Goal: Check status: Check status

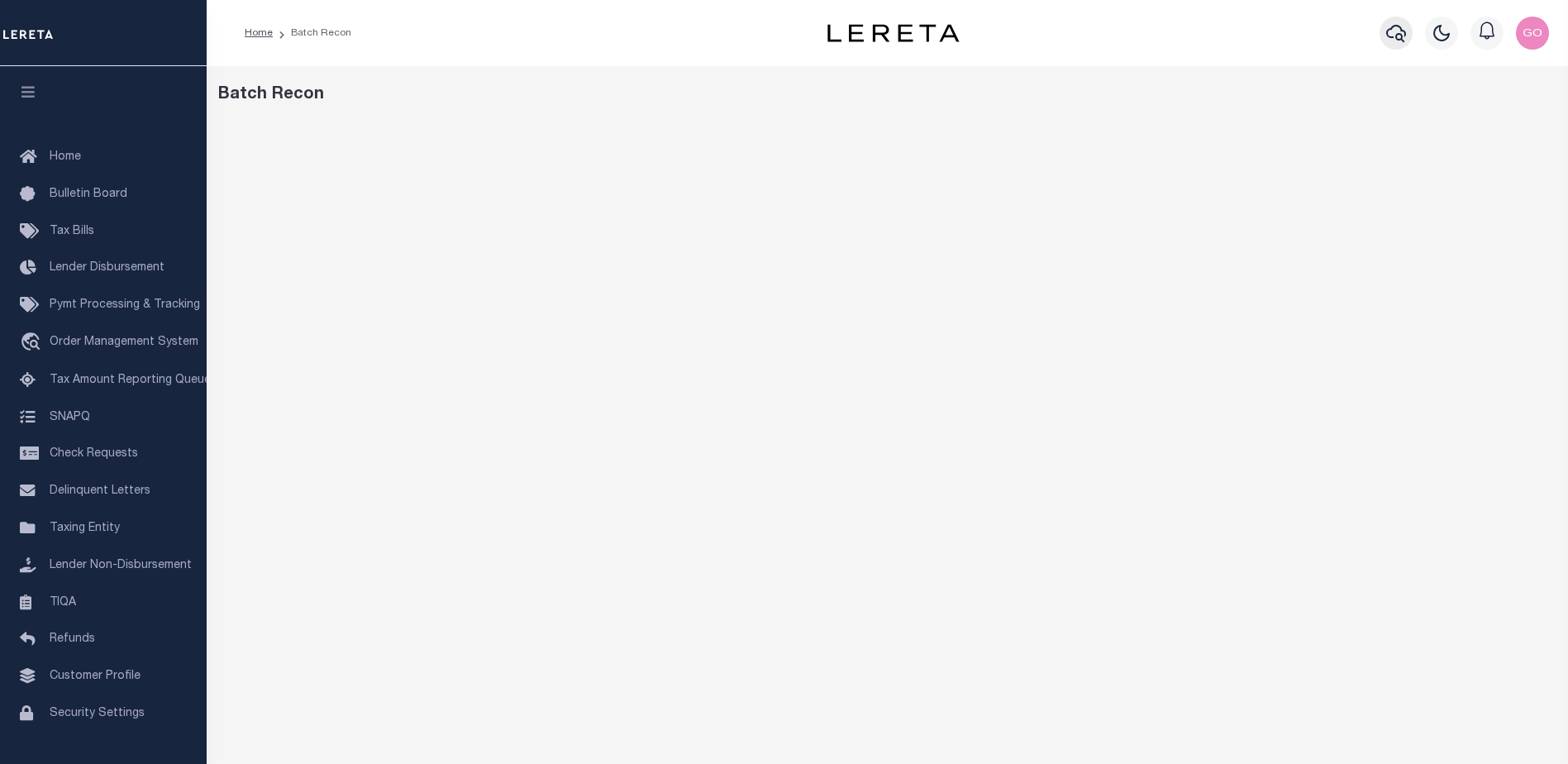
click at [1401, 37] on icon "button" at bounding box center [1396, 33] width 20 height 20
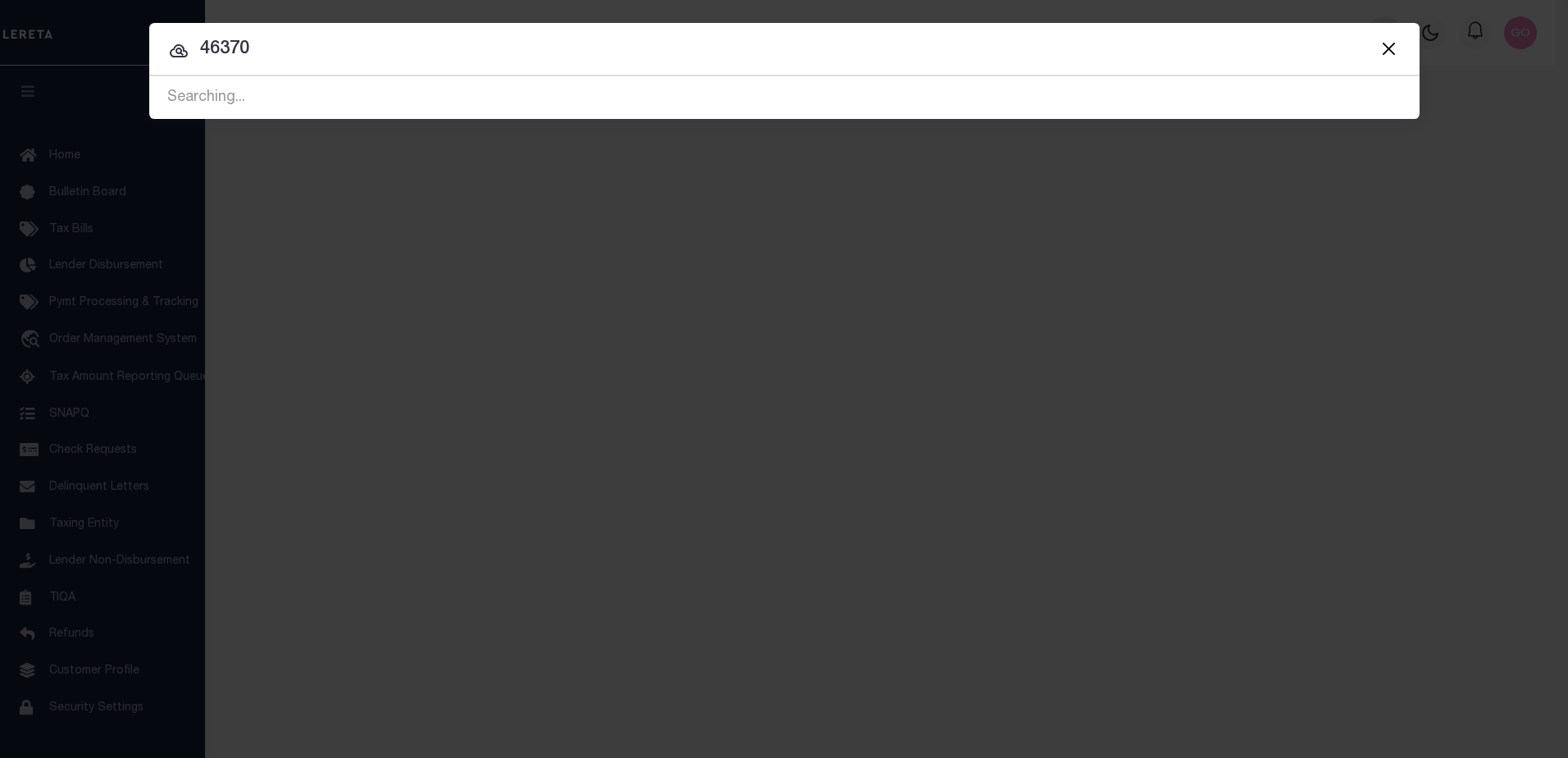
type input "46370"
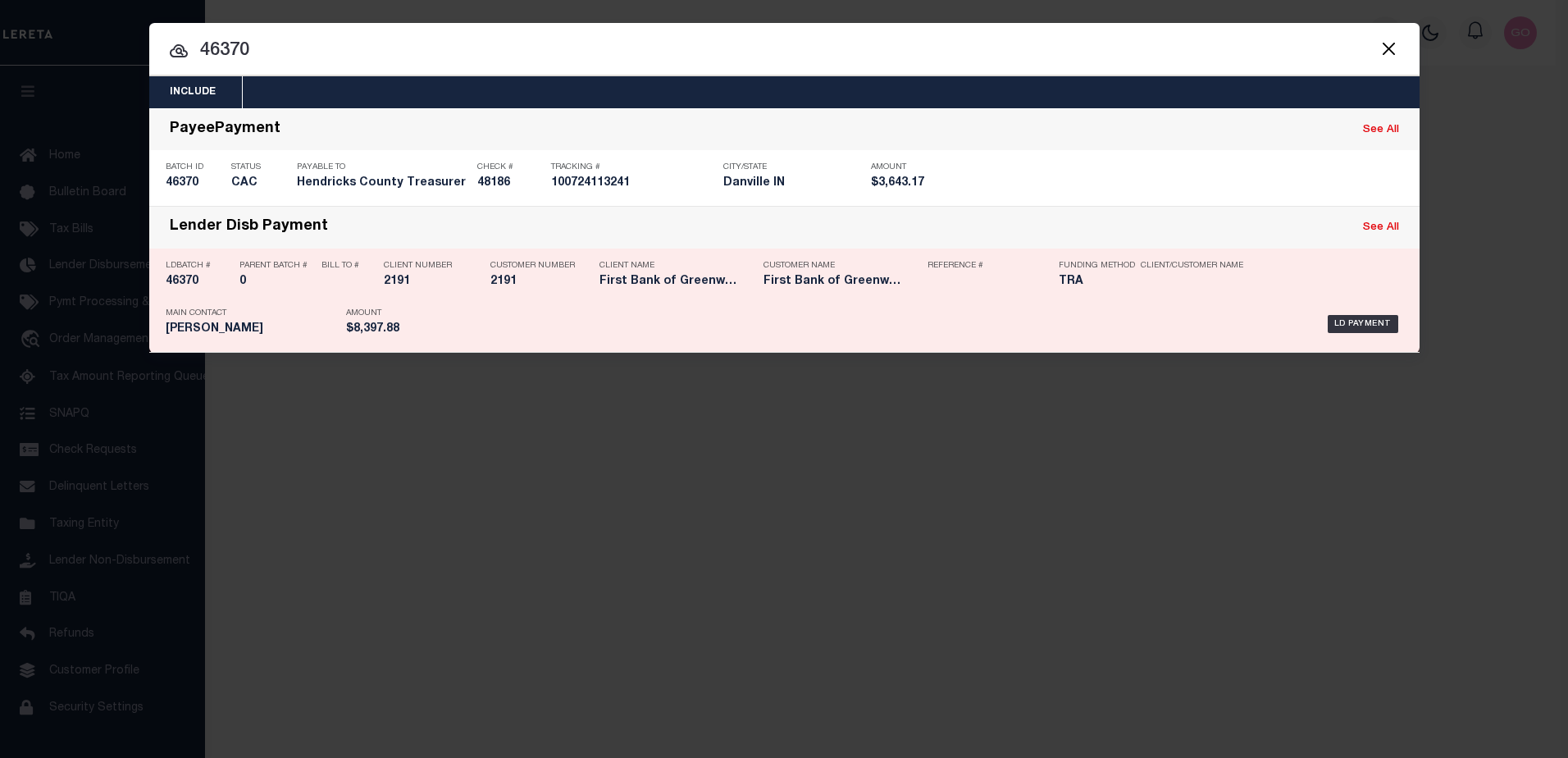
click at [180, 282] on h5 "46370" at bounding box center [198, 282] width 66 height 14
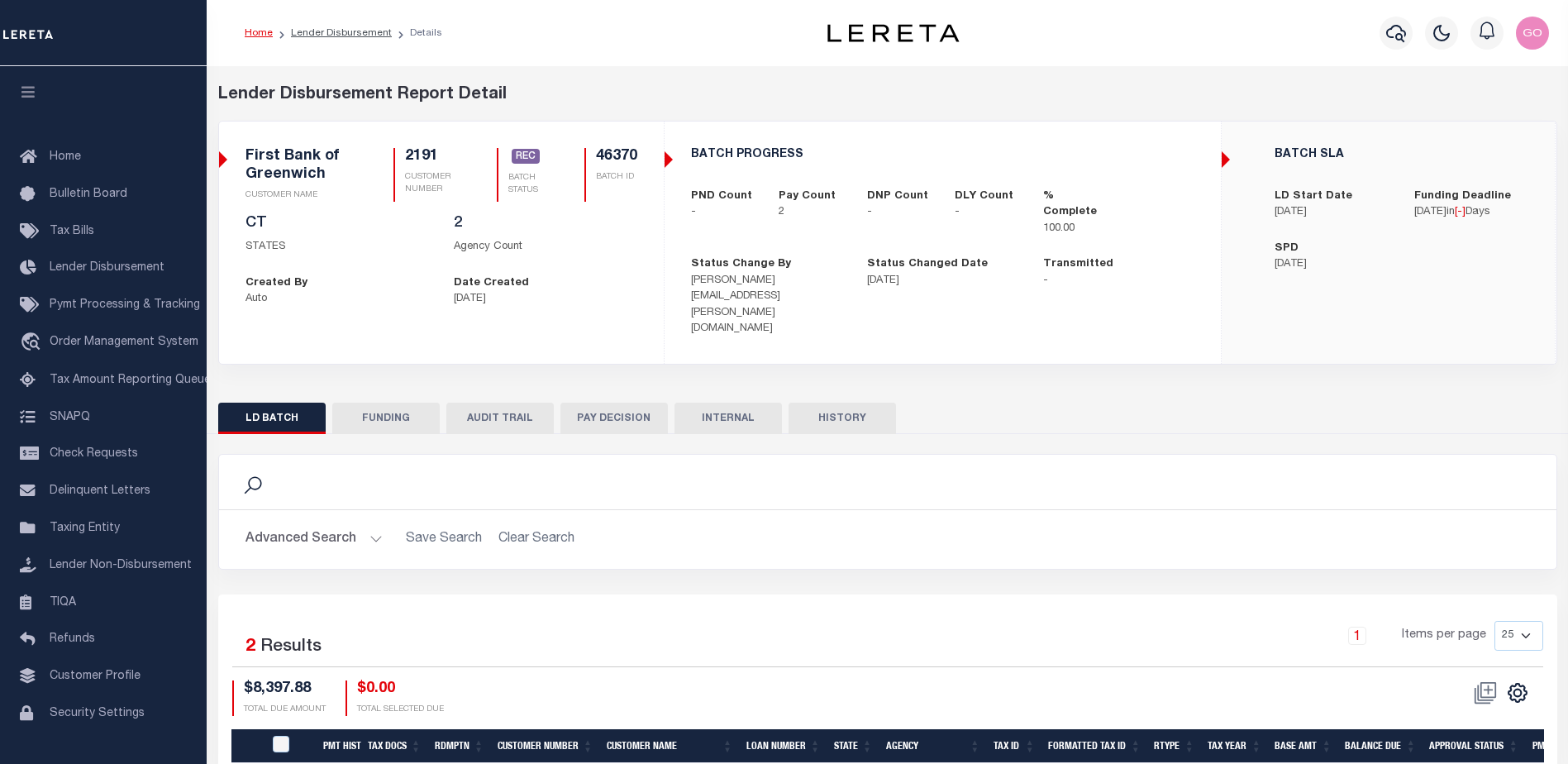
click at [391, 403] on button "FUNDING" at bounding box center [386, 418] width 107 height 31
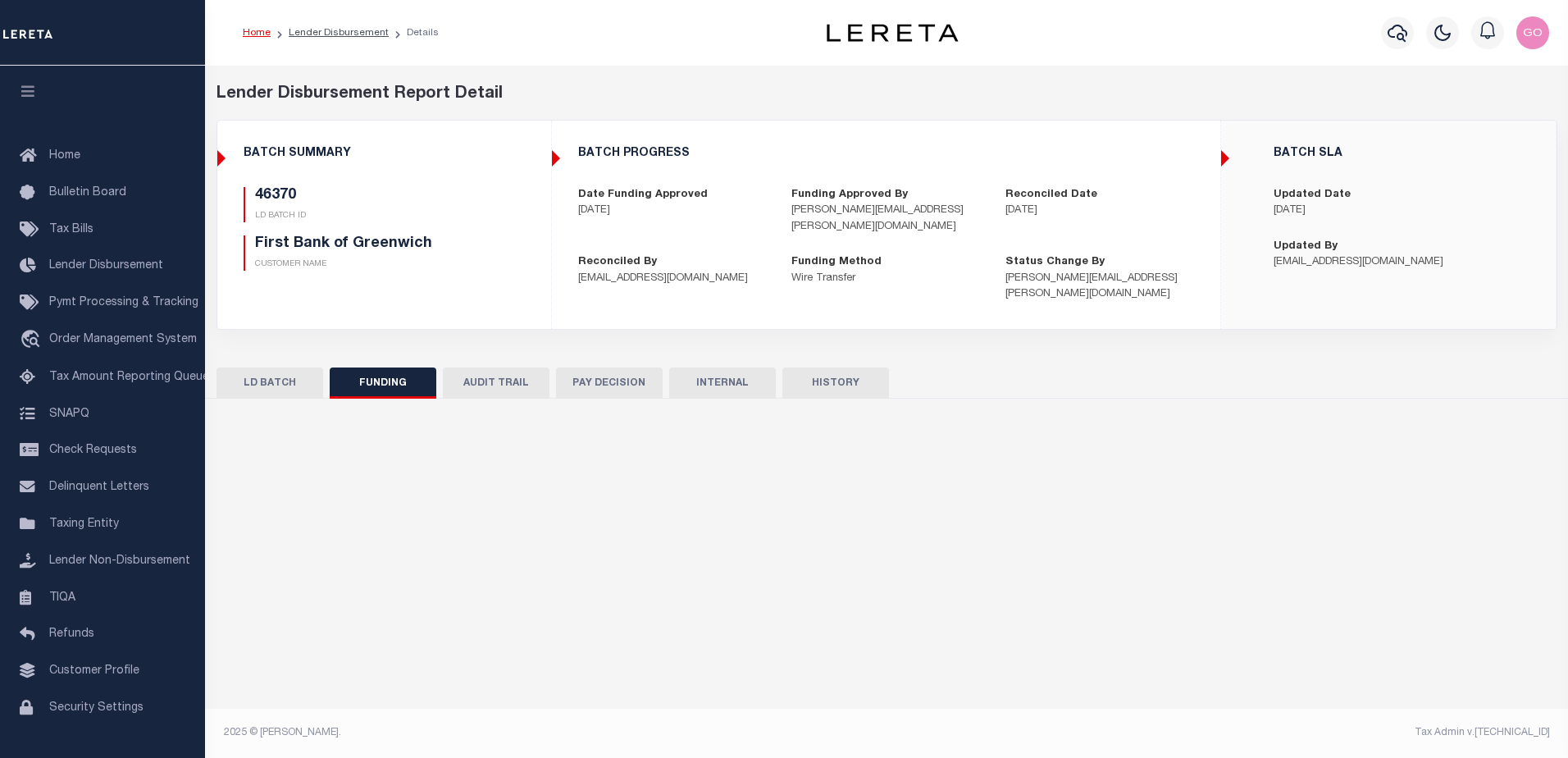
type input "$8,397.88"
type input "$0"
type input "[DATE]"
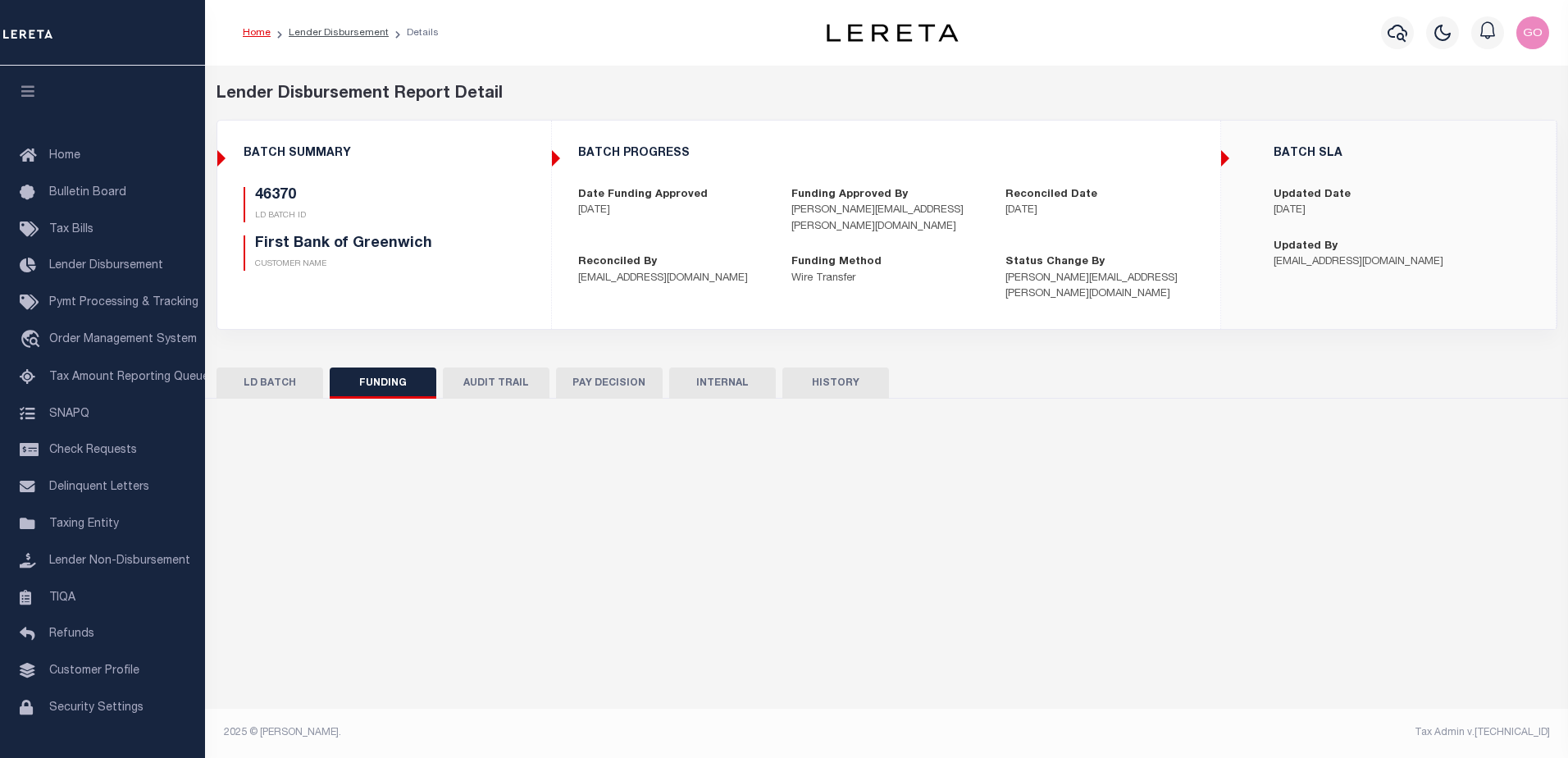
type input "20251008MMQFMP2700246410081550FT03"
type input "[DATE]"
select select "100"
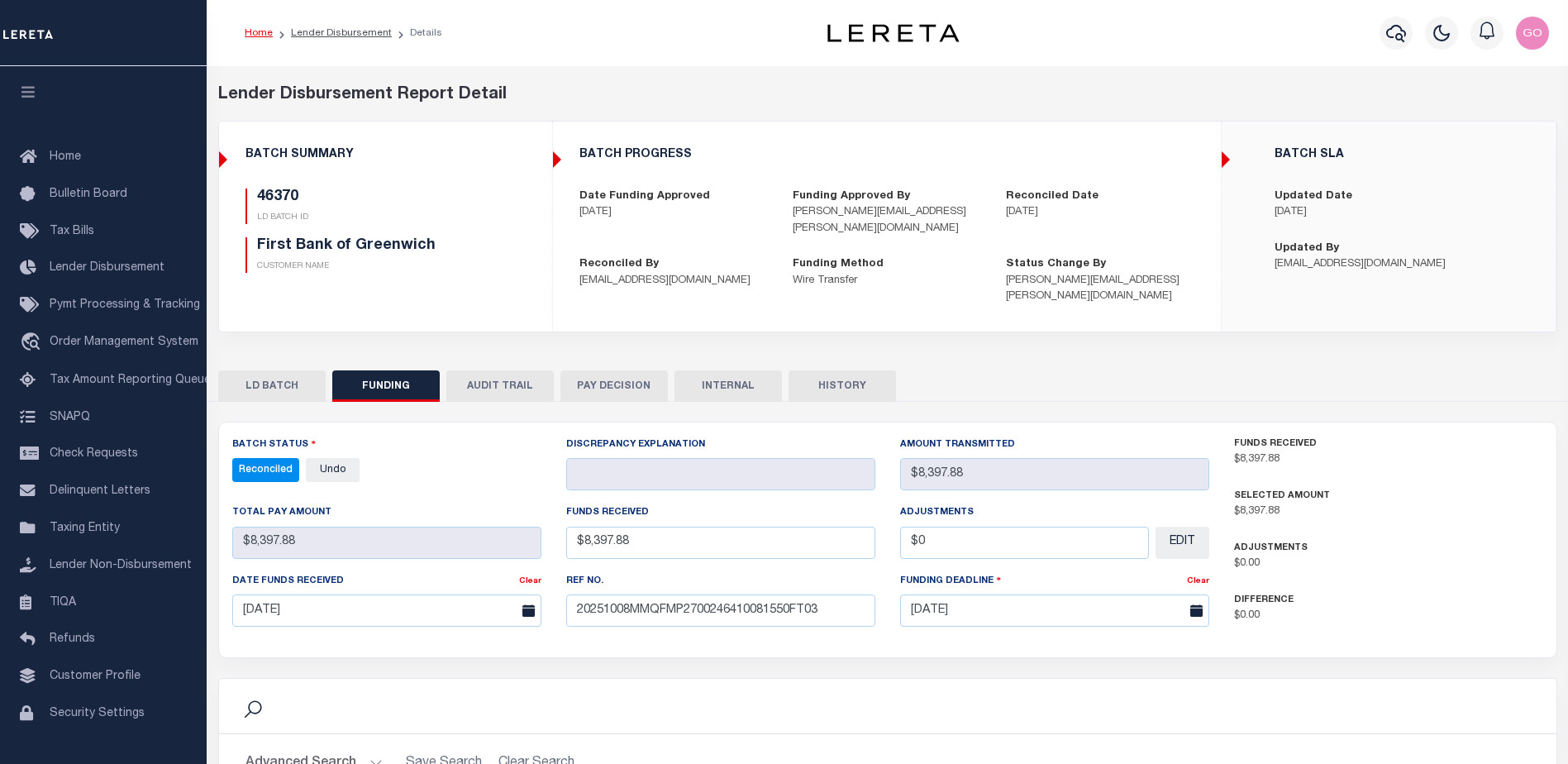
select select "100"
click at [841, 370] on button "HISTORY" at bounding box center [842, 386] width 107 height 31
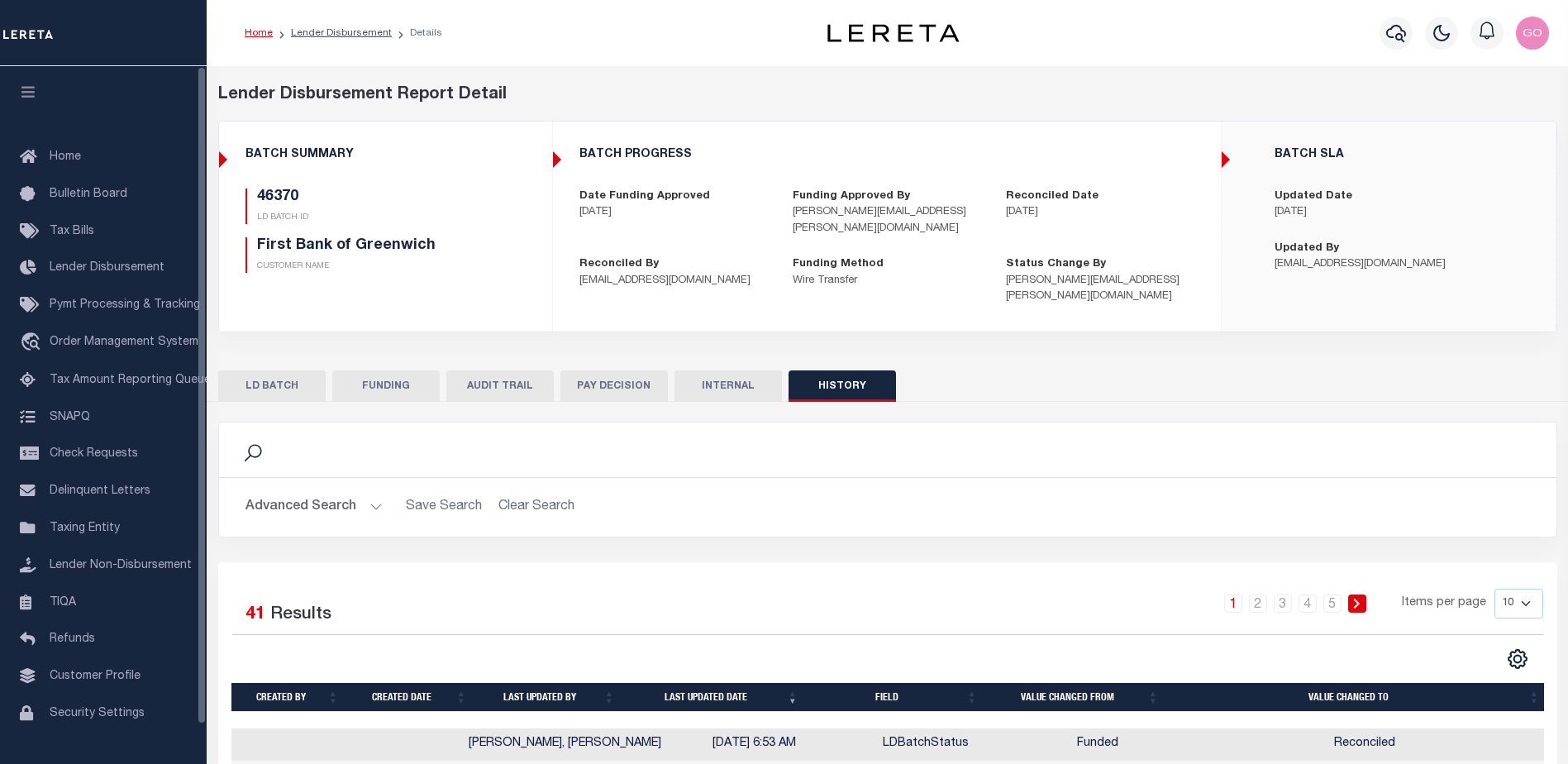
click at [384, 370] on button "FUNDING" at bounding box center [386, 386] width 107 height 31
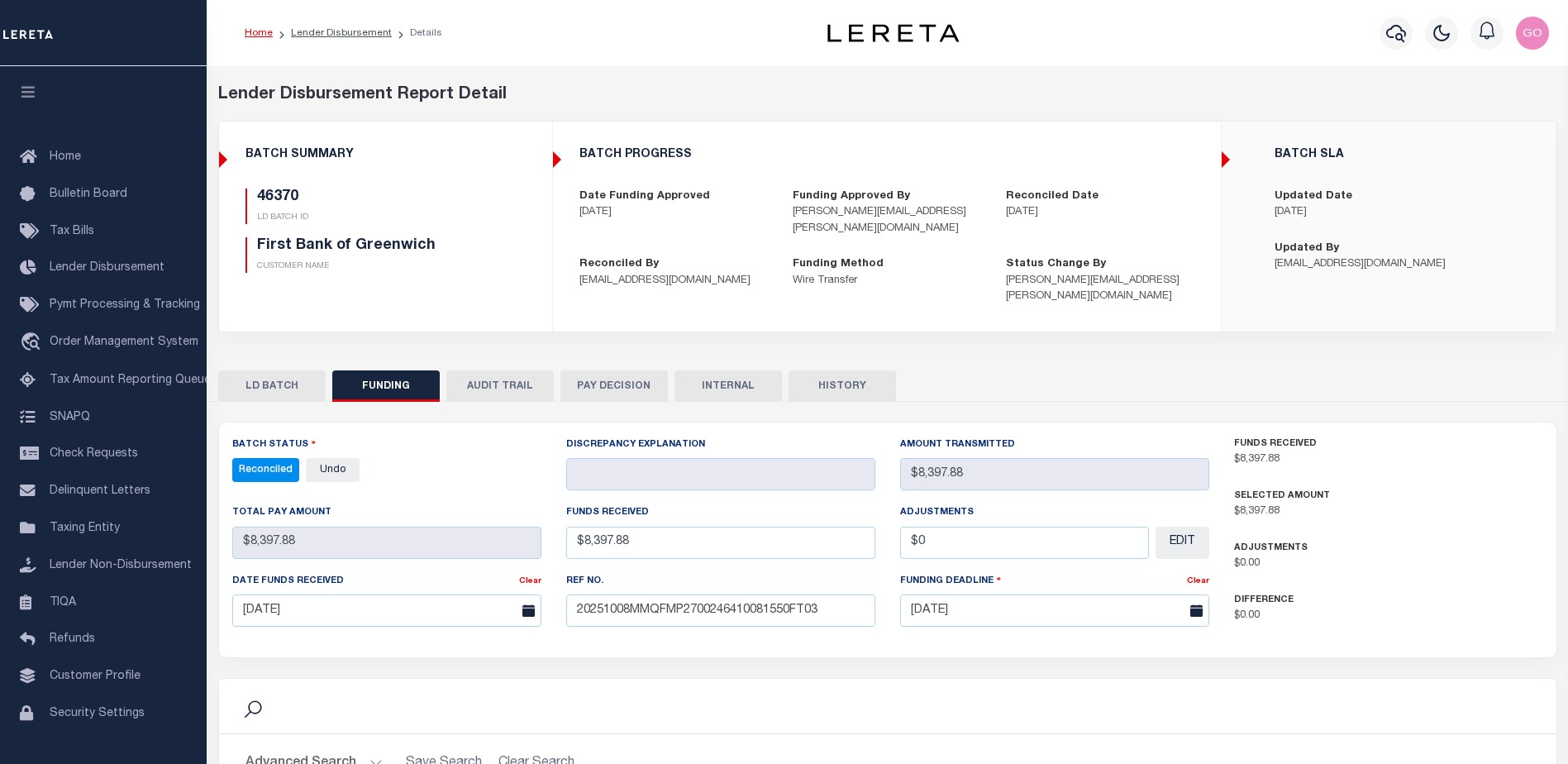
click at [308, 370] on button "LD BATCH" at bounding box center [271, 386] width 107 height 31
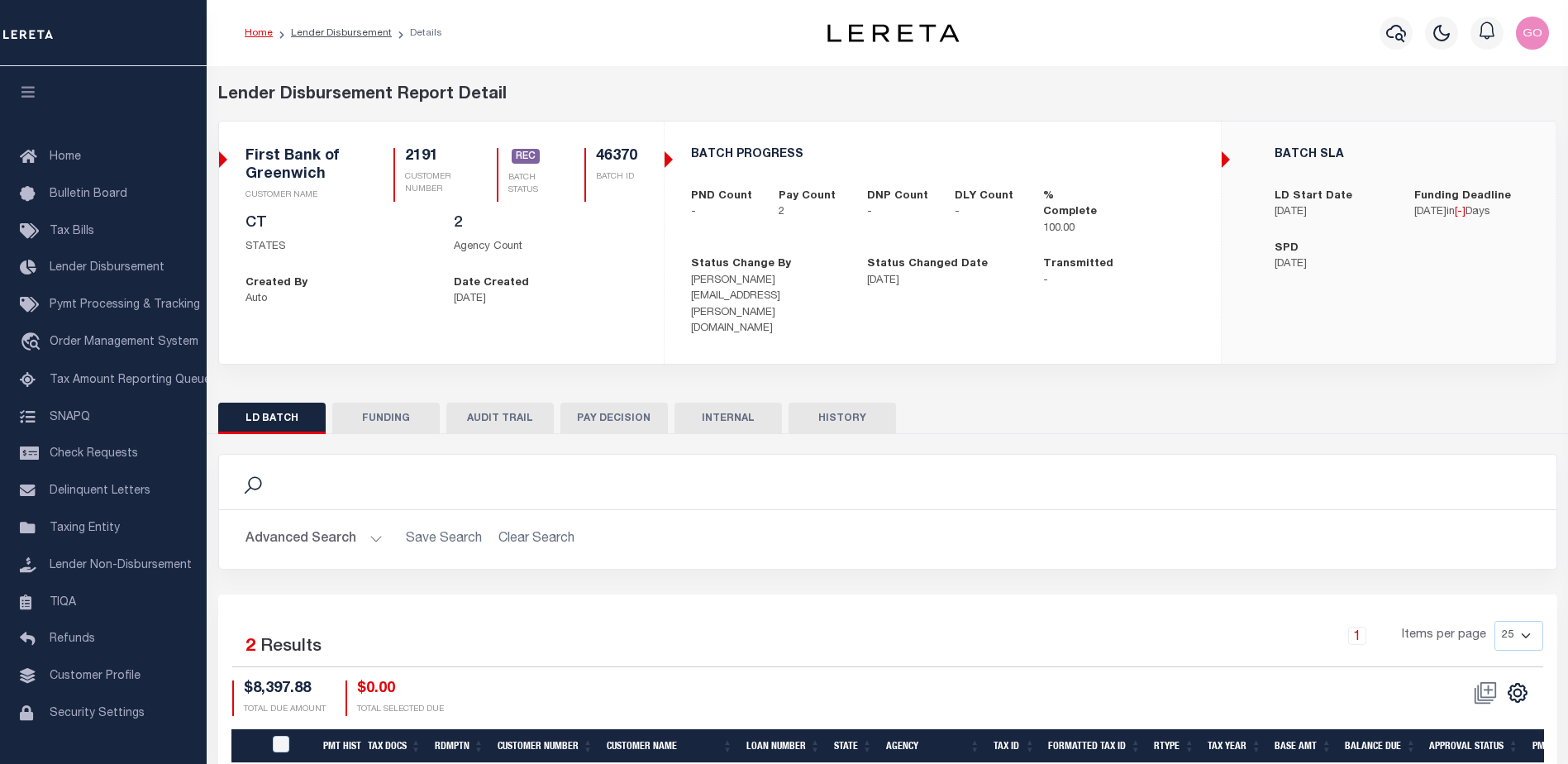
click at [407, 403] on button "FUNDING" at bounding box center [386, 418] width 107 height 31
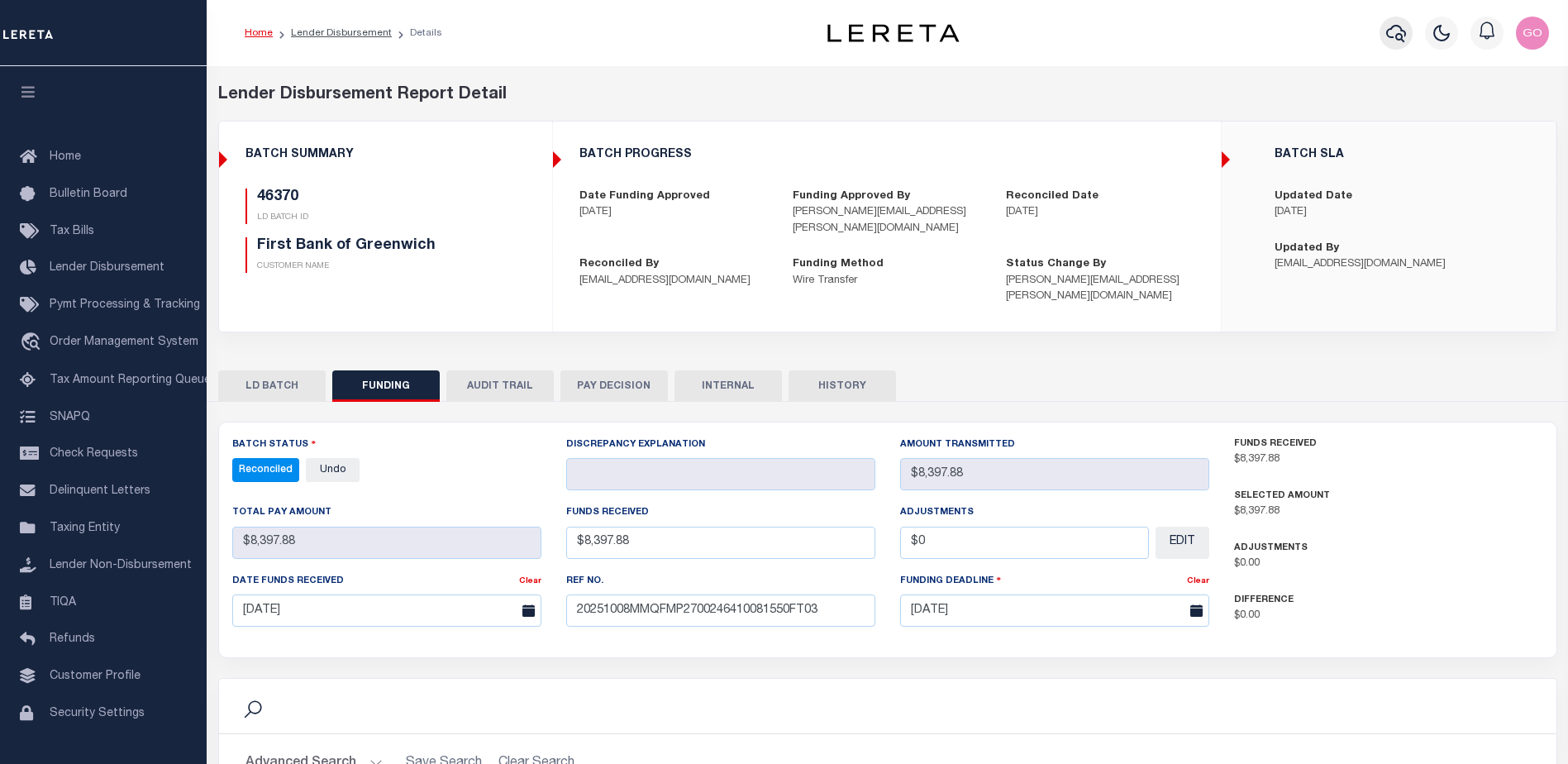
click at [1393, 36] on icon "button" at bounding box center [1396, 33] width 20 height 20
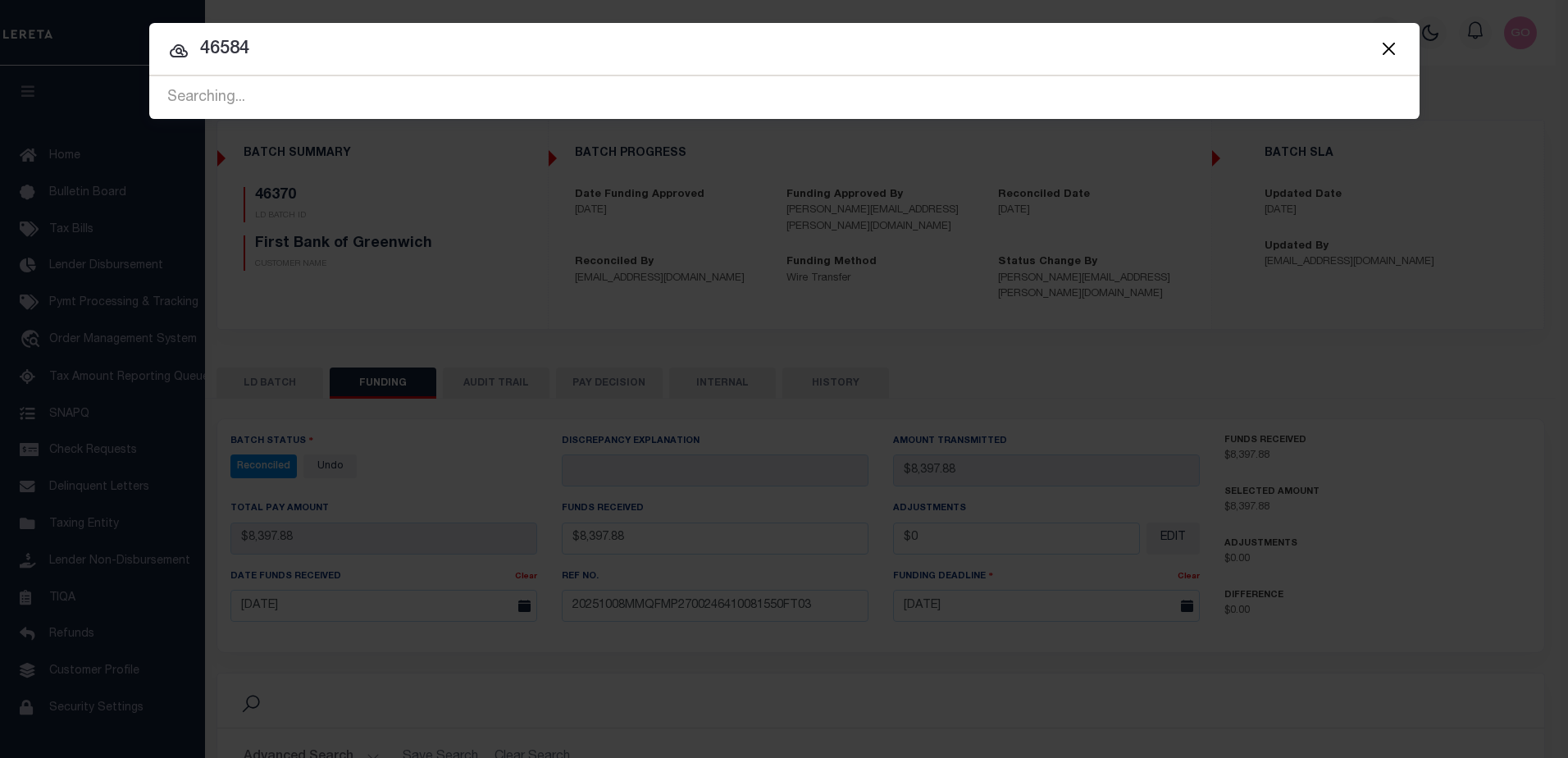
type input "46584"
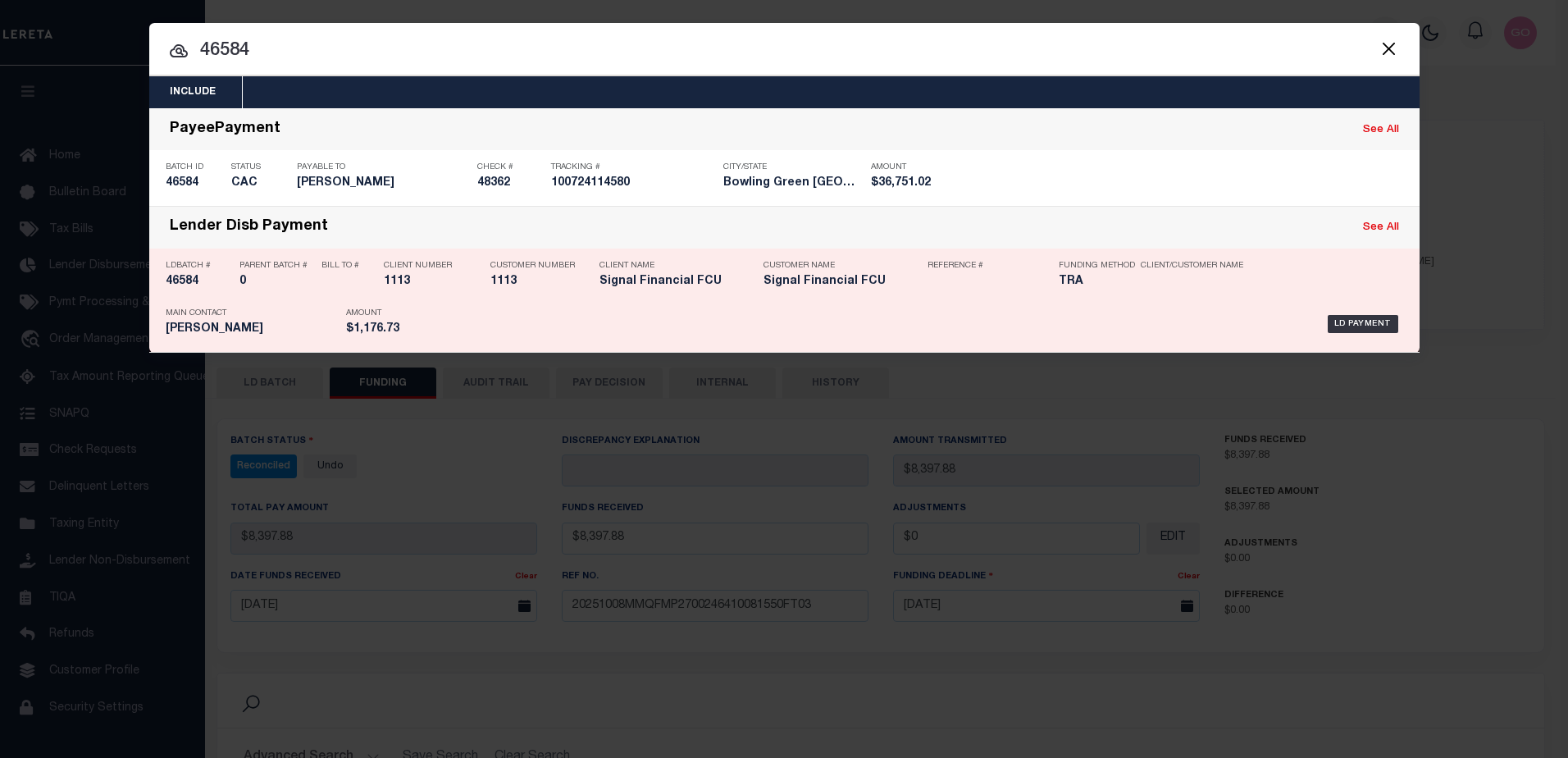
click at [187, 285] on h5 "46584" at bounding box center [198, 282] width 66 height 14
checkbox input "true"
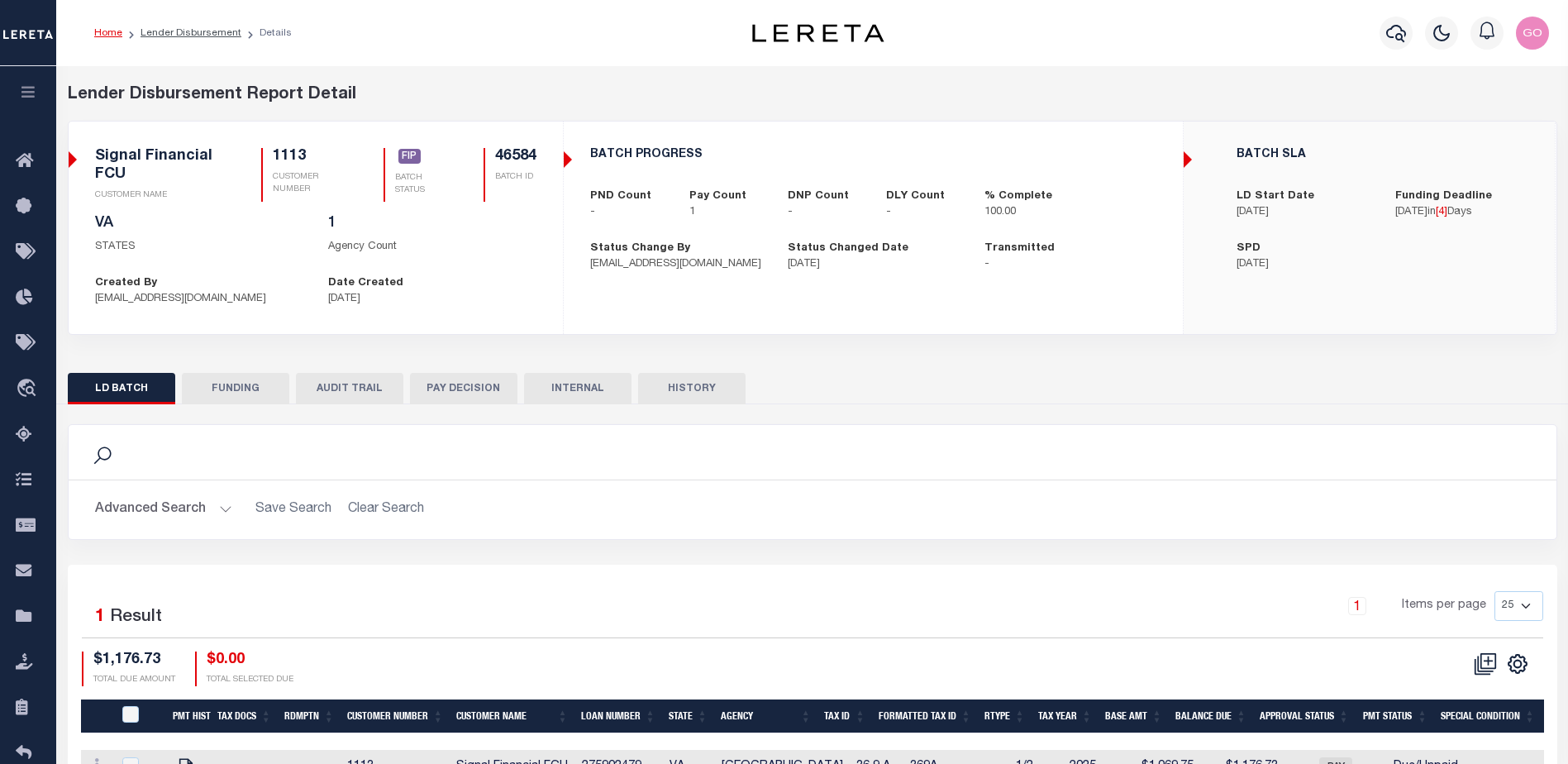
click at [242, 386] on button "FUNDING" at bounding box center [236, 388] width 107 height 31
type input "$1,176.73"
type input "$0"
type input "10/14/2025"
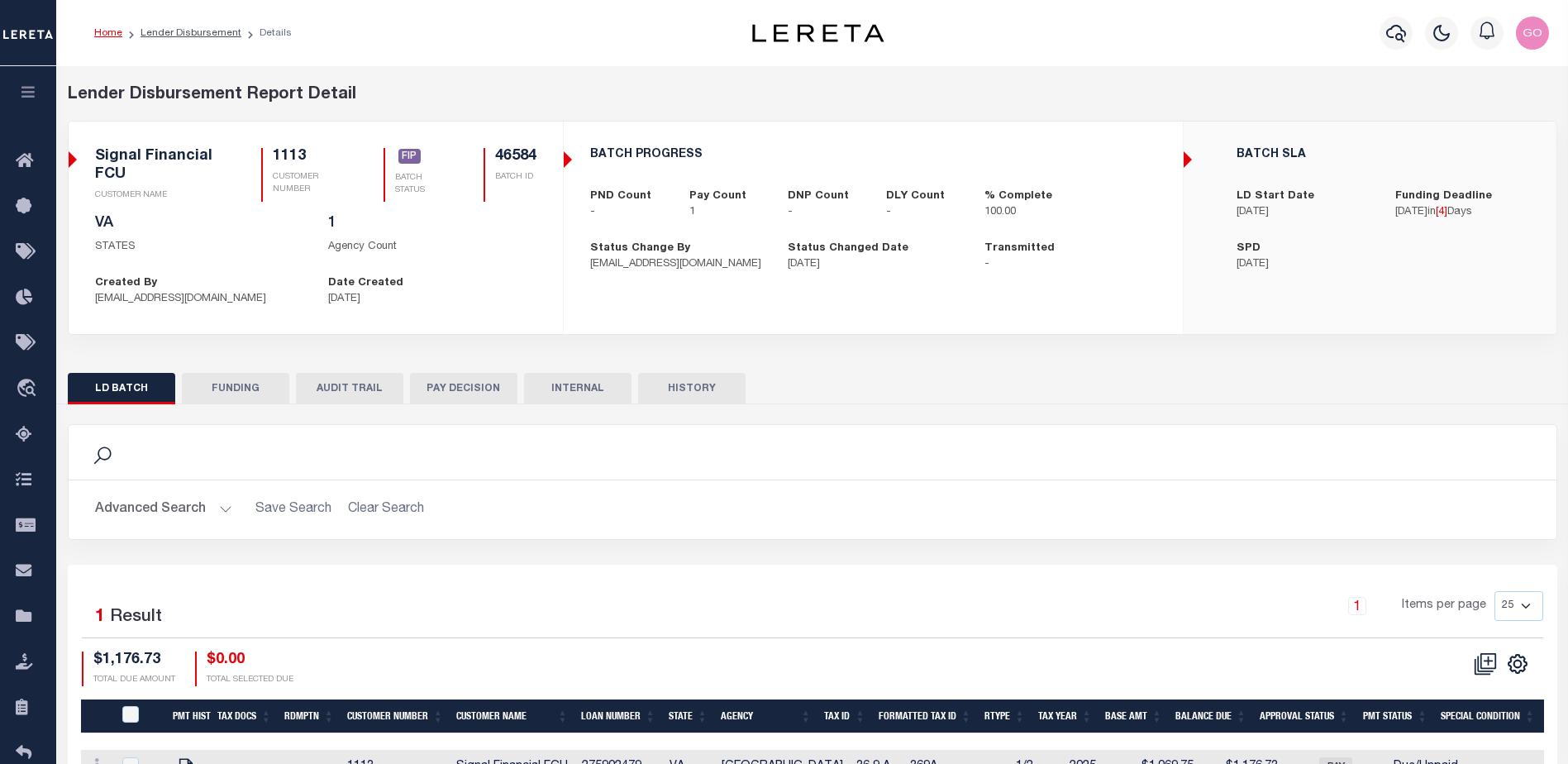
select select "100"
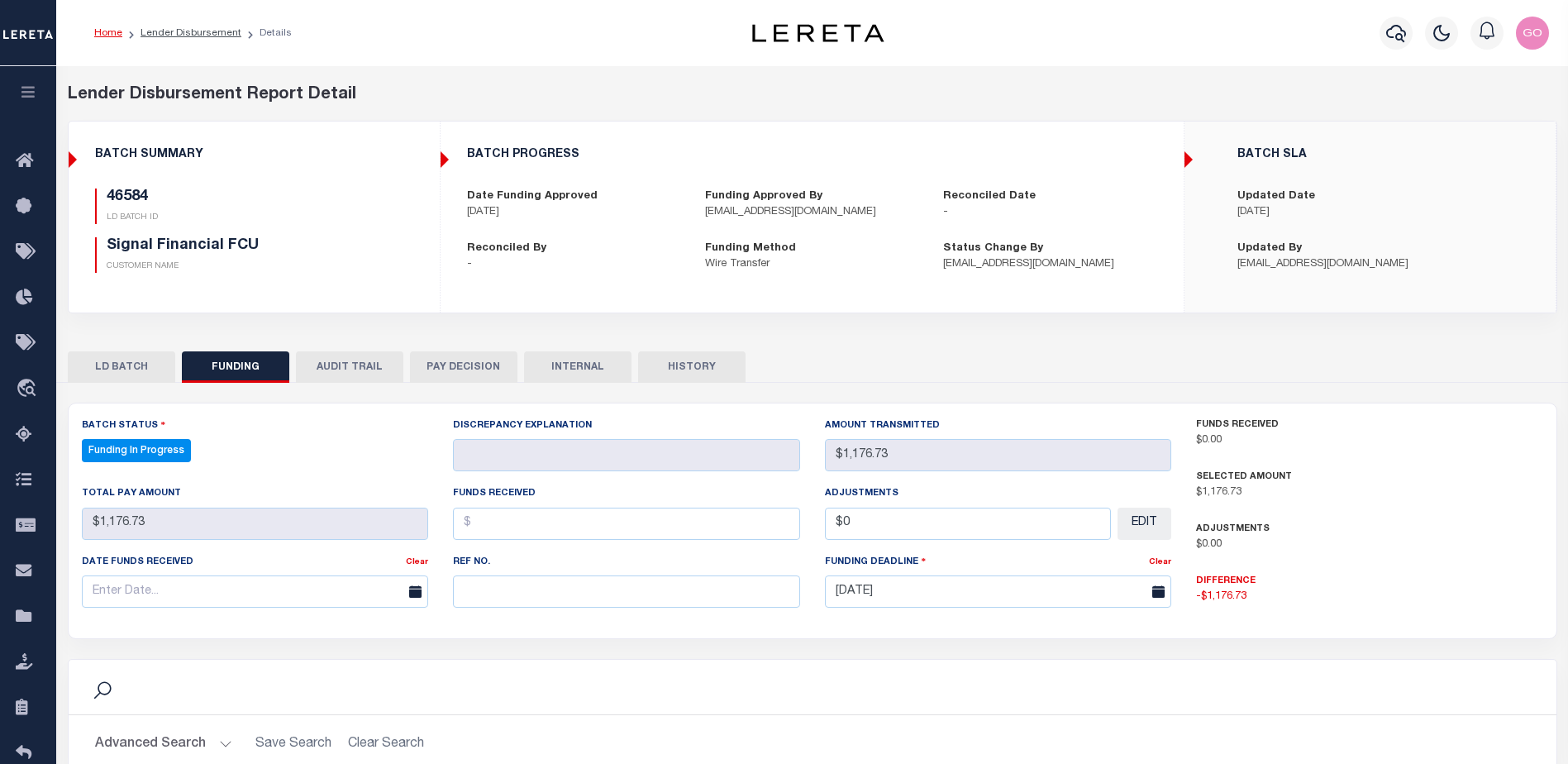
select select "100"
click at [736, 369] on button "HISTORY" at bounding box center [692, 367] width 107 height 31
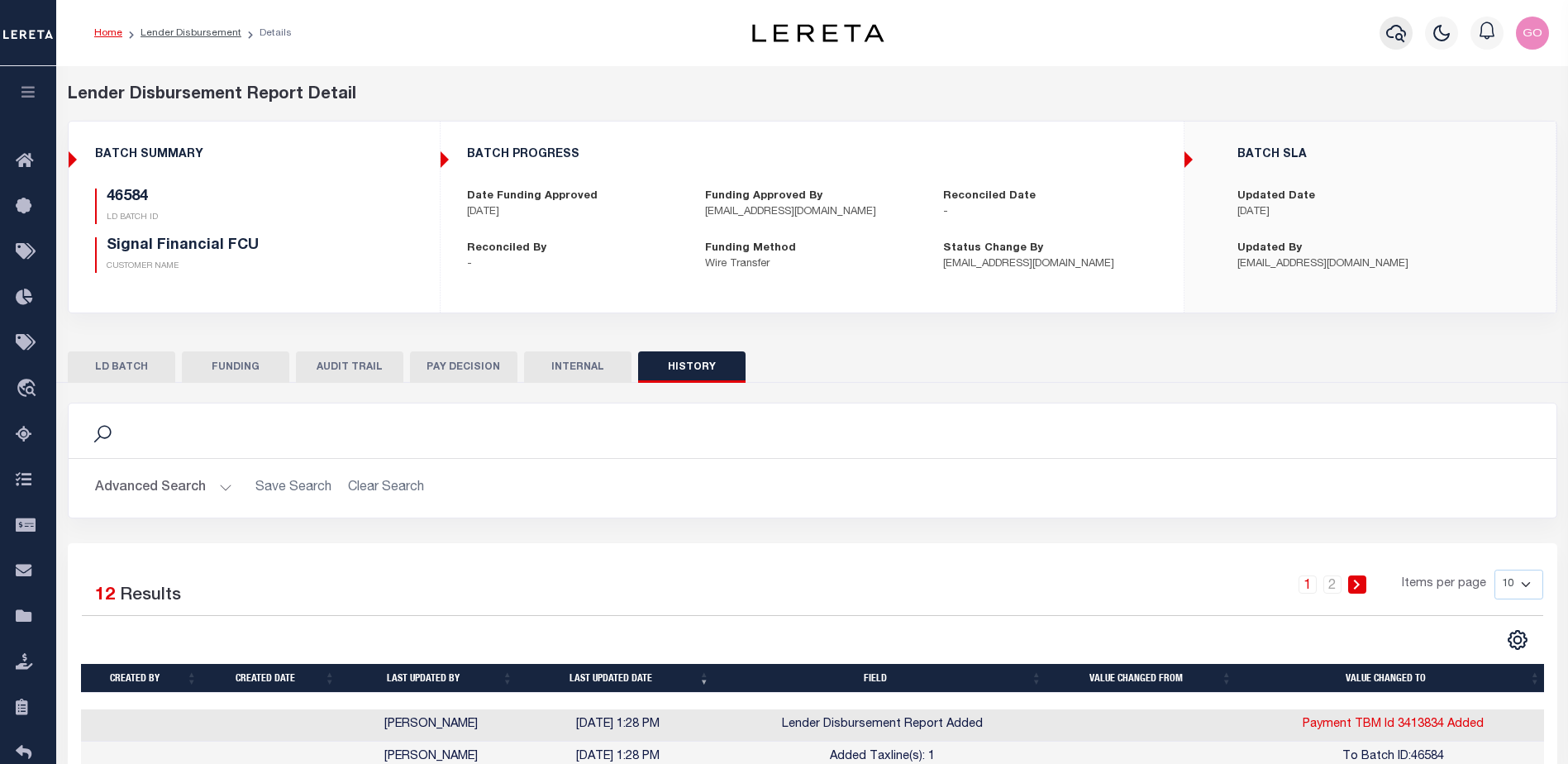
click at [1400, 38] on icon "button" at bounding box center [1396, 33] width 20 height 20
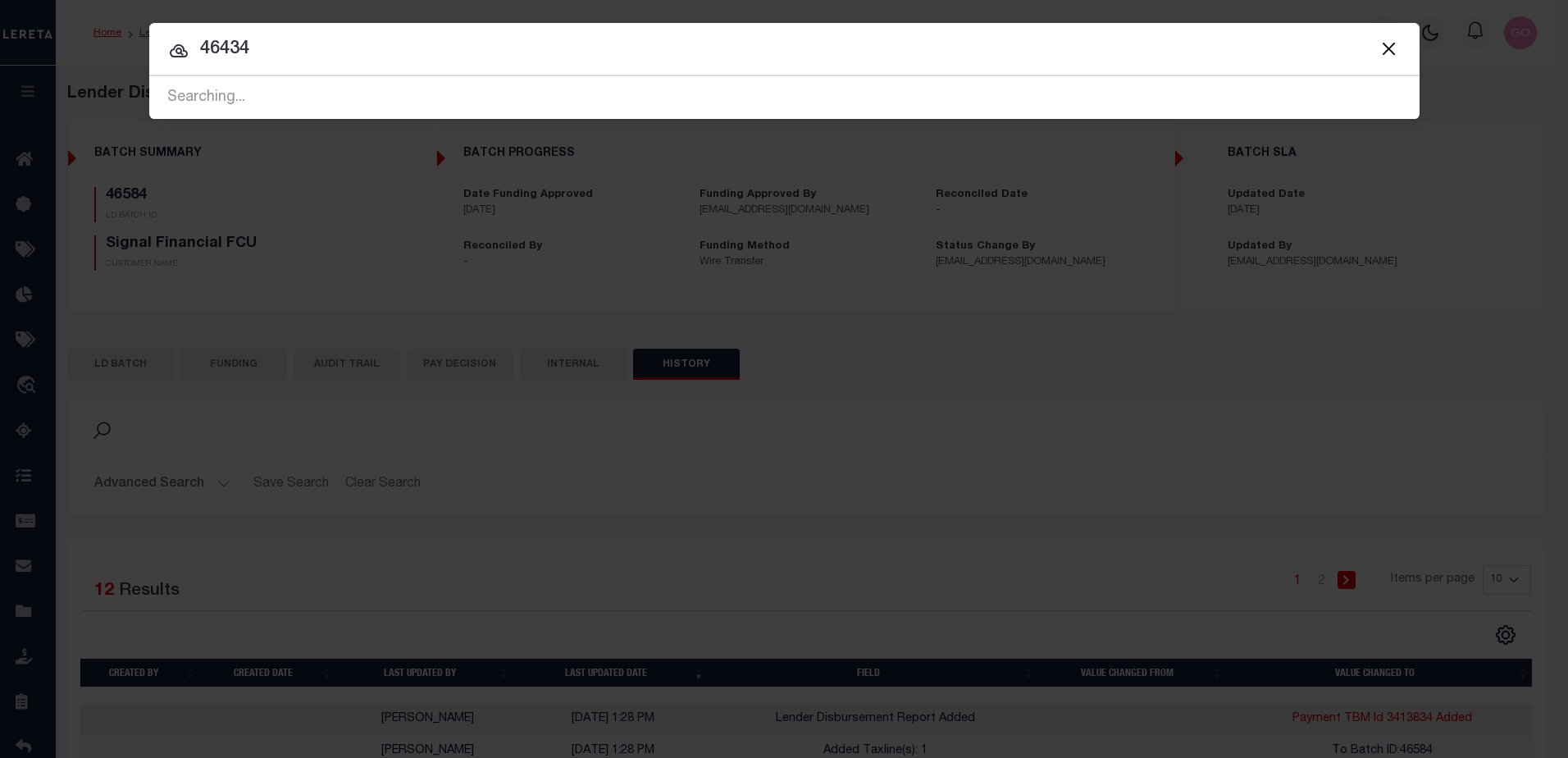
type input "46434"
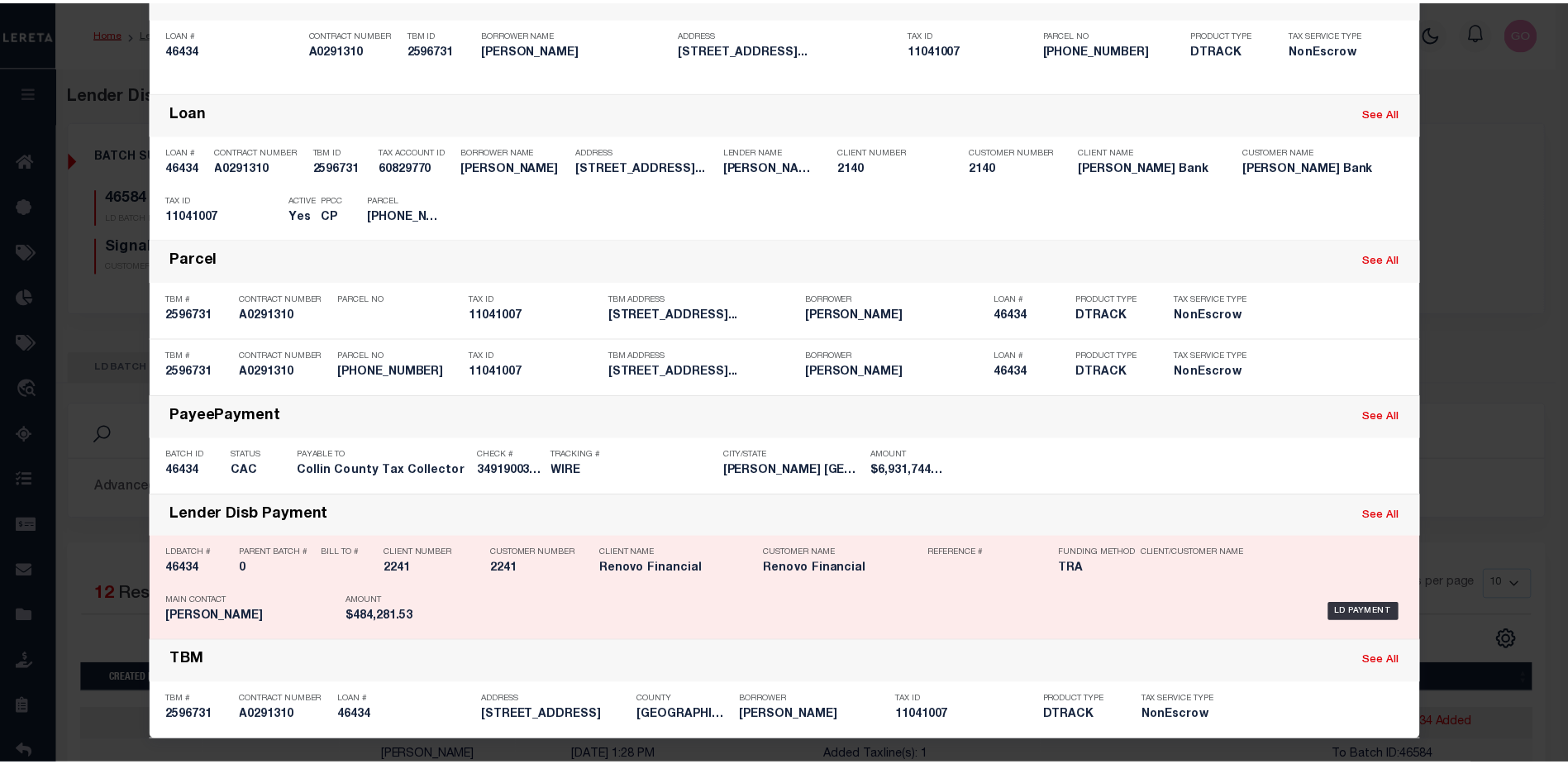
scroll to position [139, 0]
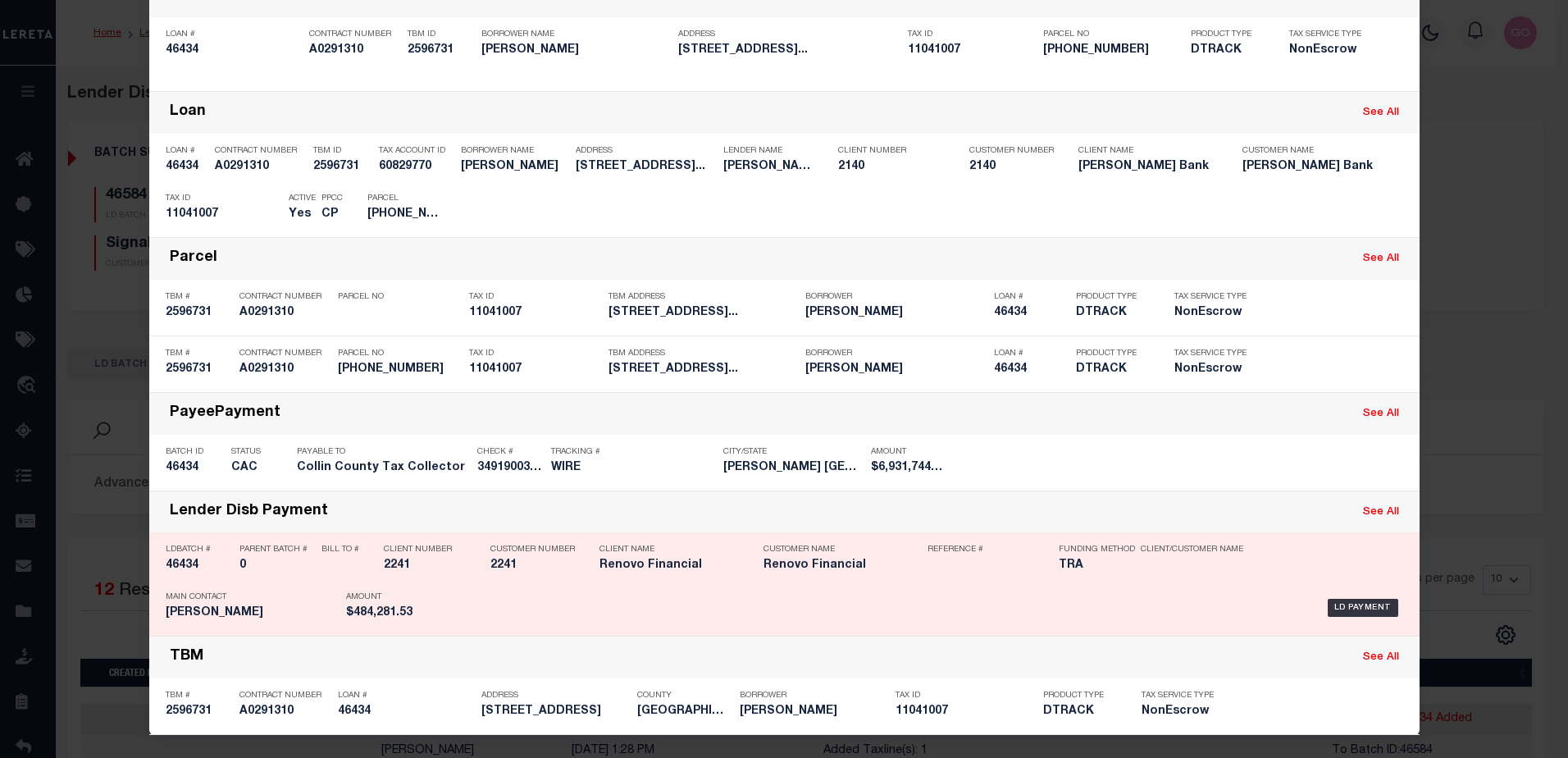
click at [182, 562] on h5 "46434" at bounding box center [198, 566] width 66 height 14
checkbox input "true"
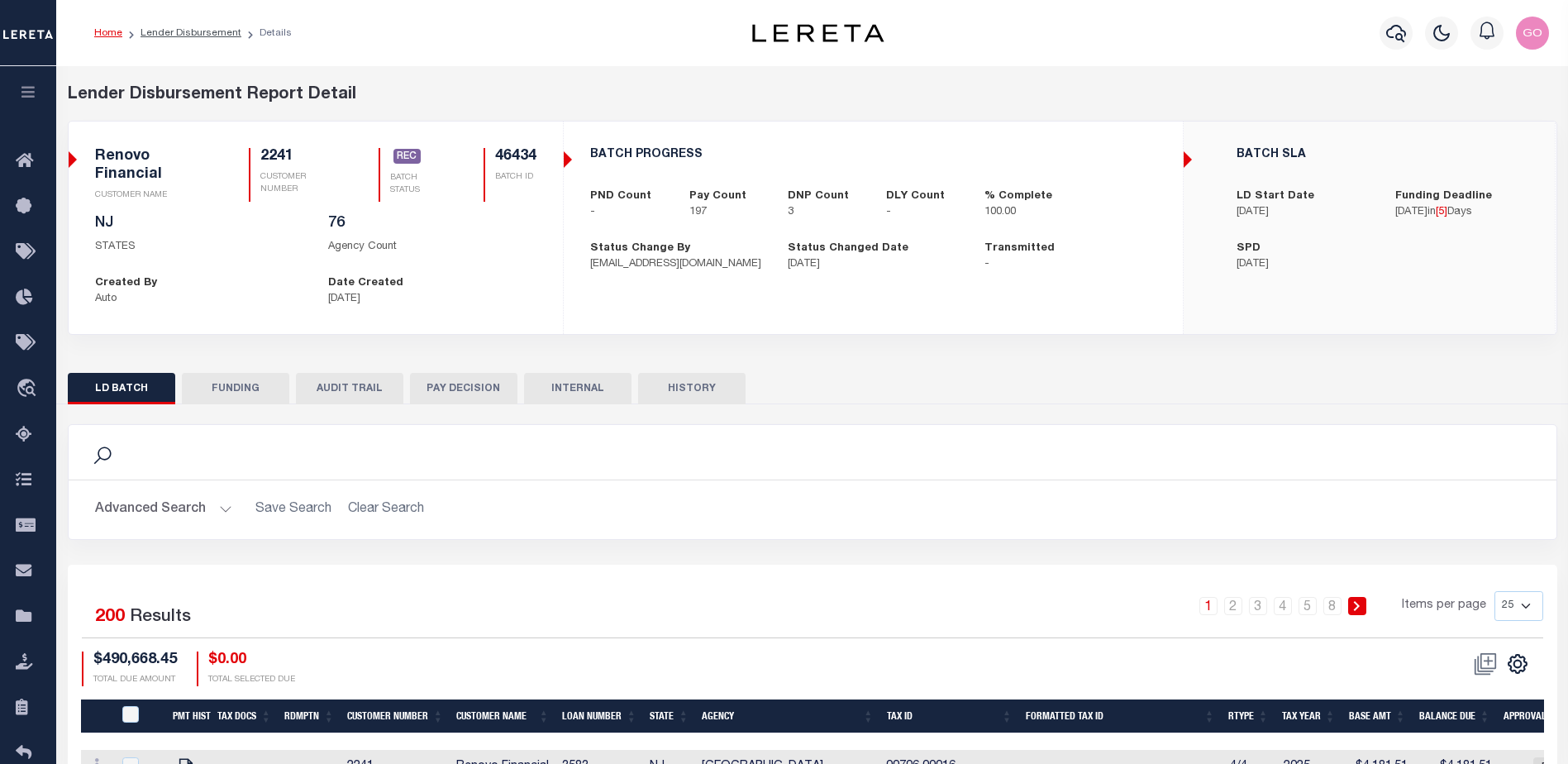
click at [239, 381] on button "FUNDING" at bounding box center [236, 388] width 107 height 31
type input "$484,281.53"
type input "$0"
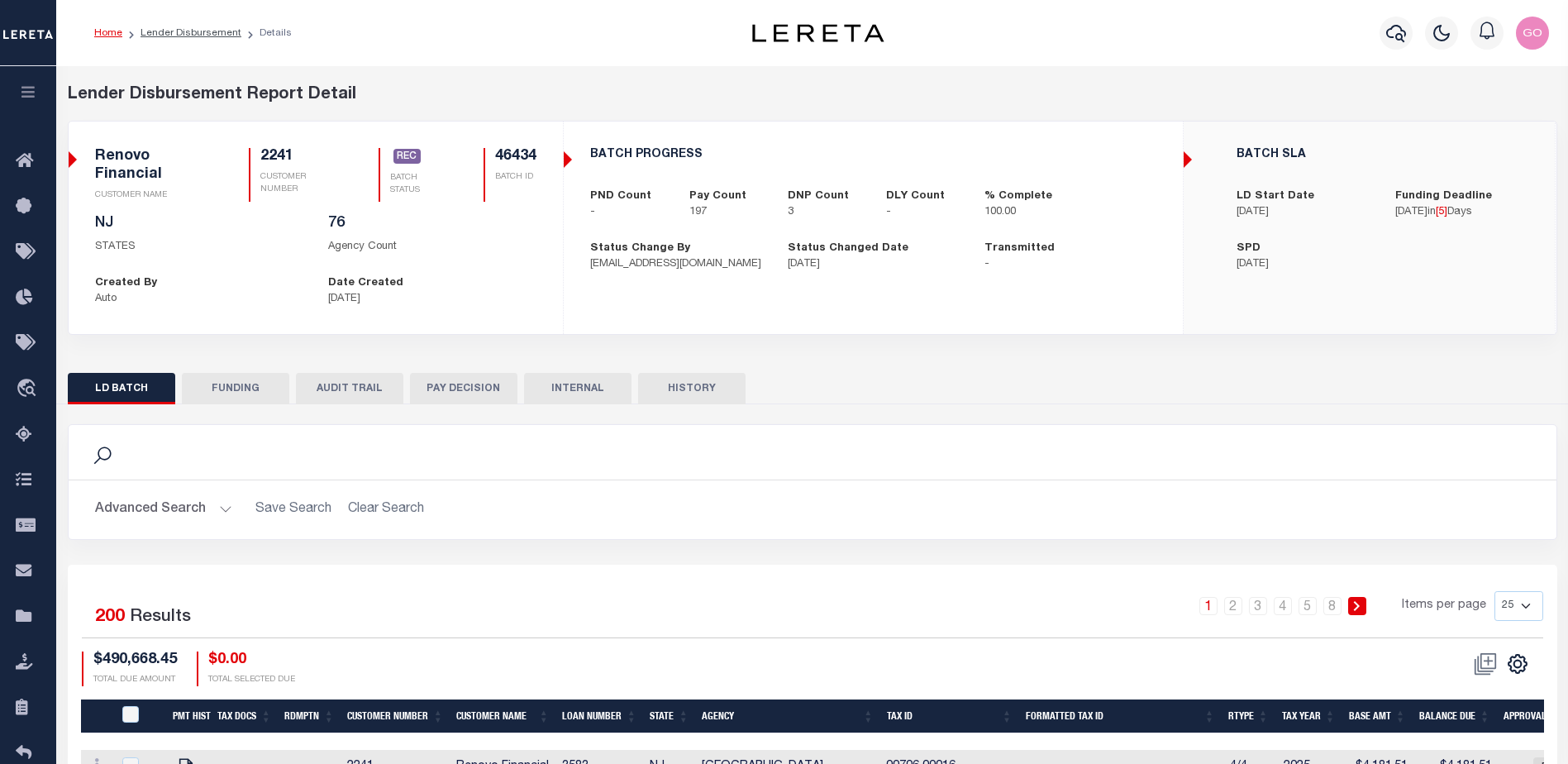
type input "10/08/2025"
type input "20251008MMQFMP2700282810081725FT03"
type input "10/15/2025"
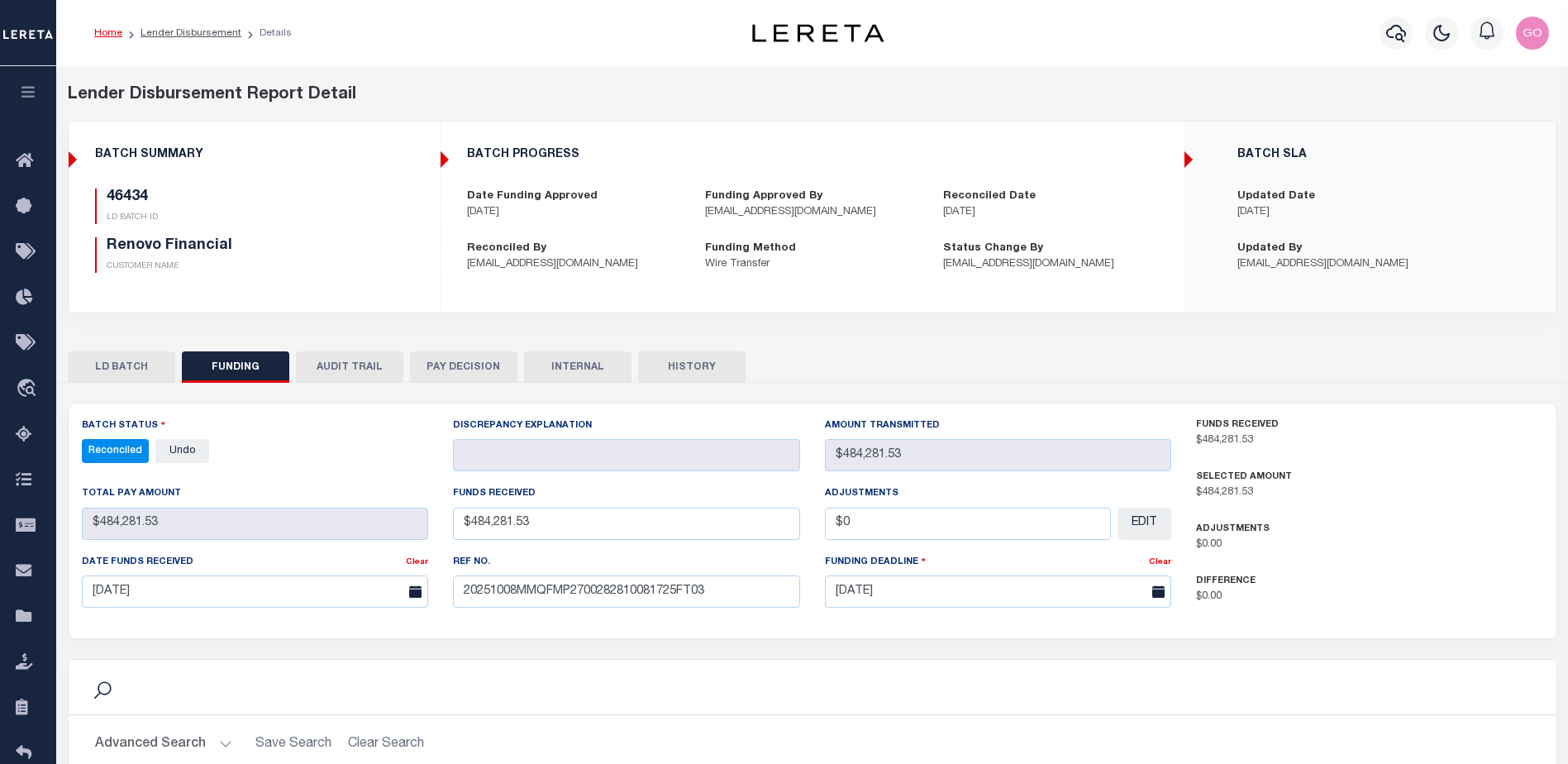
click at [679, 365] on button "HISTORY" at bounding box center [692, 367] width 107 height 31
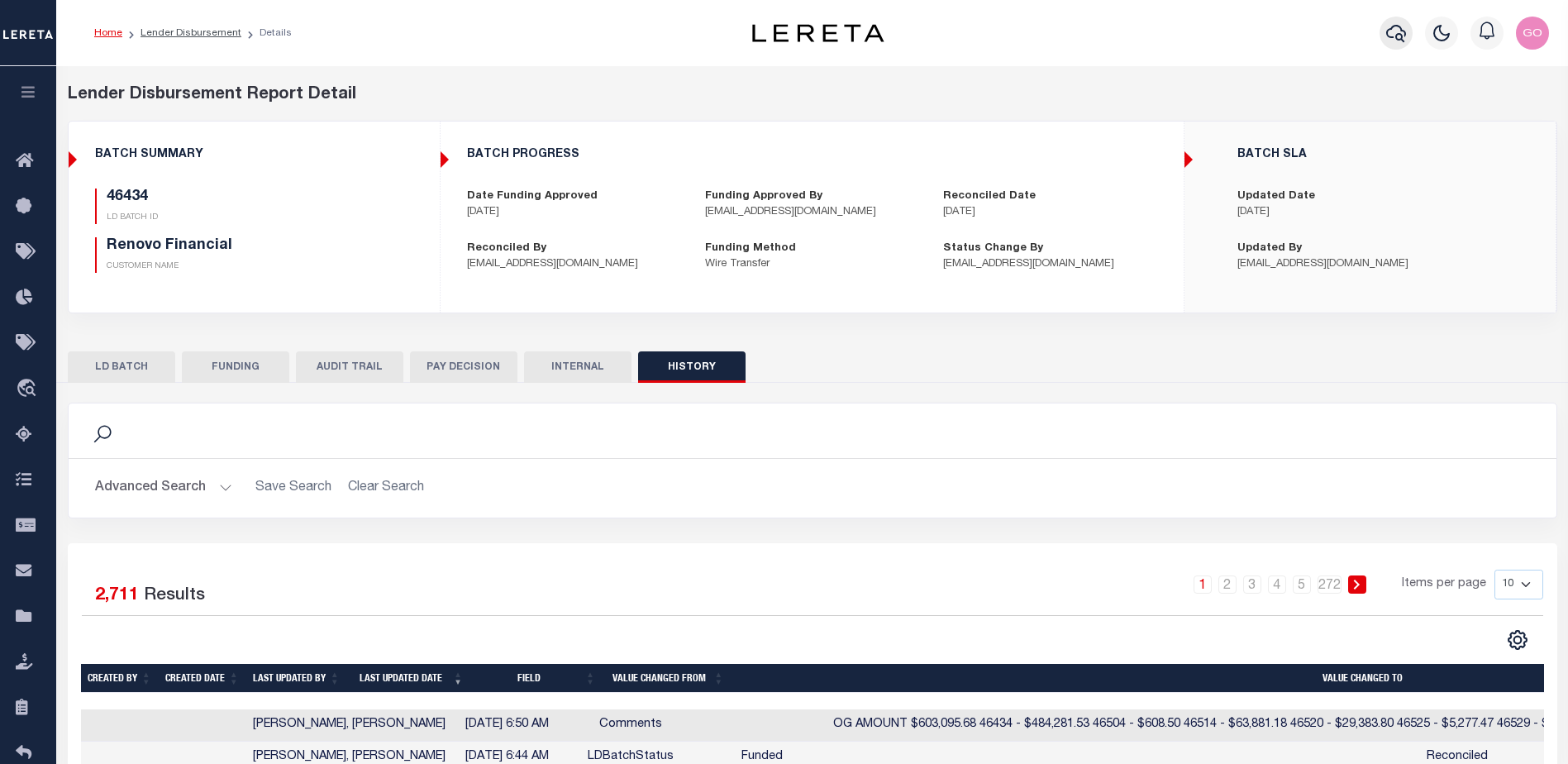
click at [1396, 37] on icon "button" at bounding box center [1396, 33] width 20 height 17
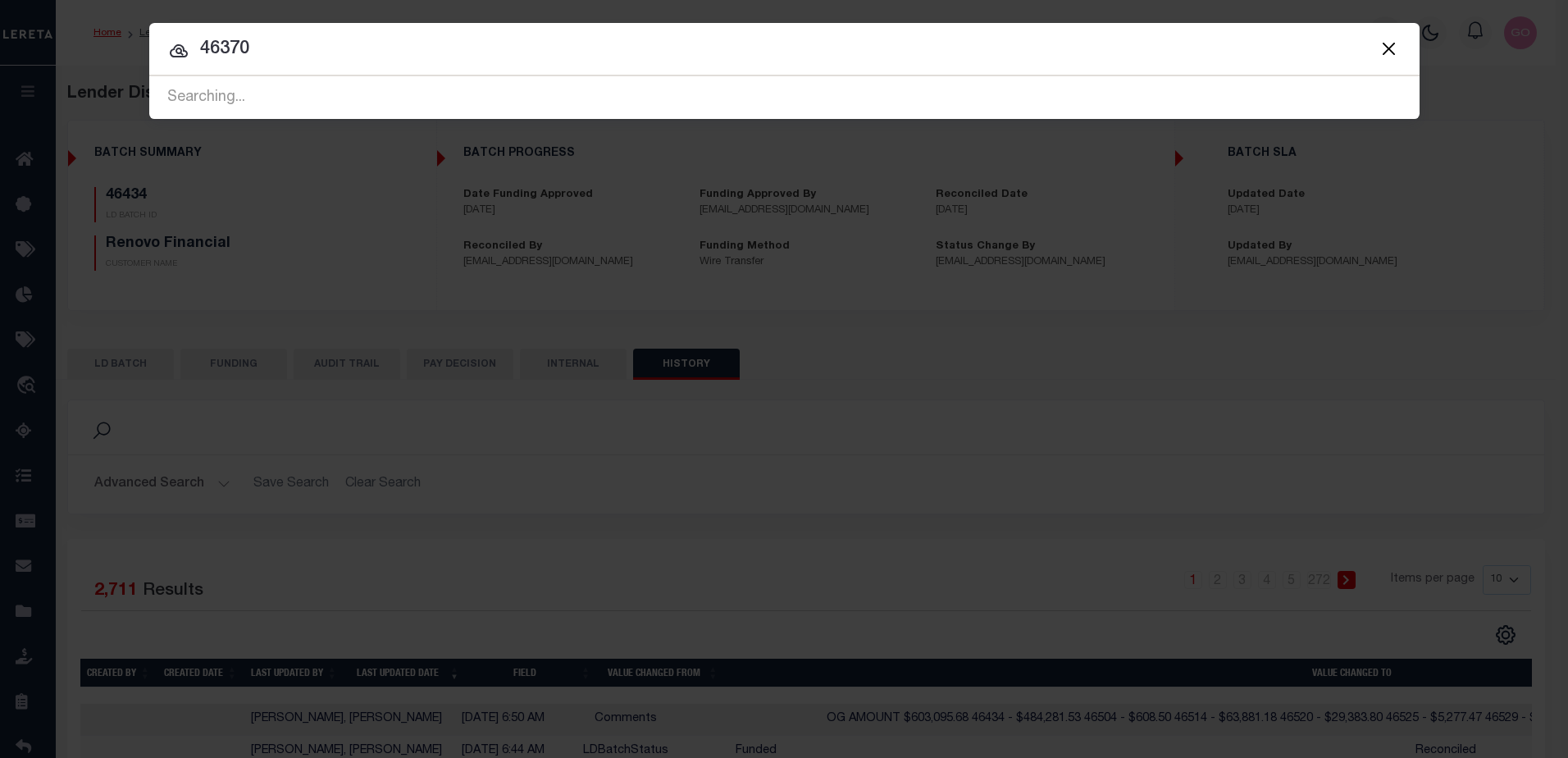
type input "46370"
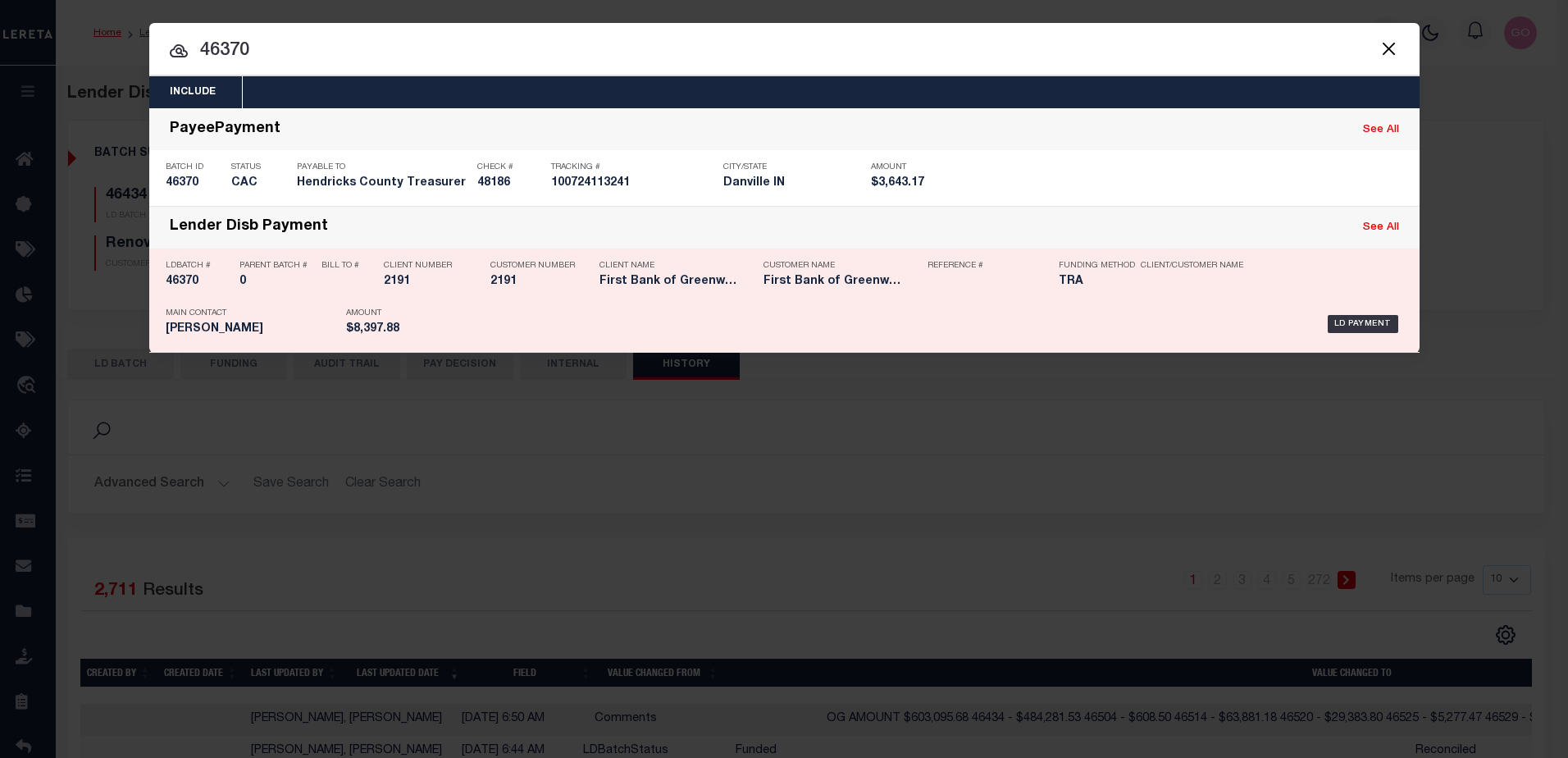
click at [190, 280] on h5 "46370" at bounding box center [198, 282] width 66 height 14
checkbox input "true"
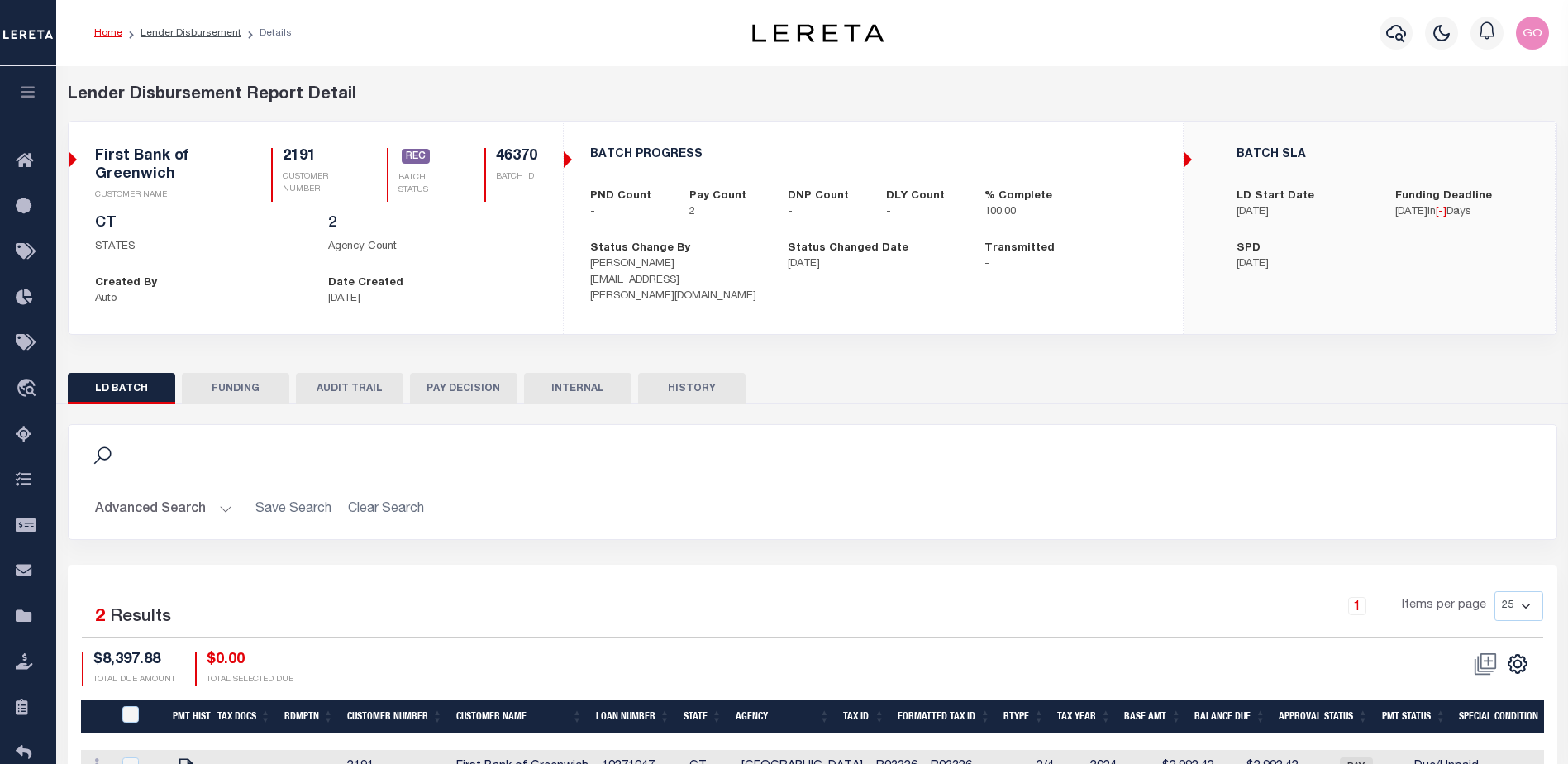
click at [247, 384] on button "FUNDING" at bounding box center [236, 388] width 107 height 31
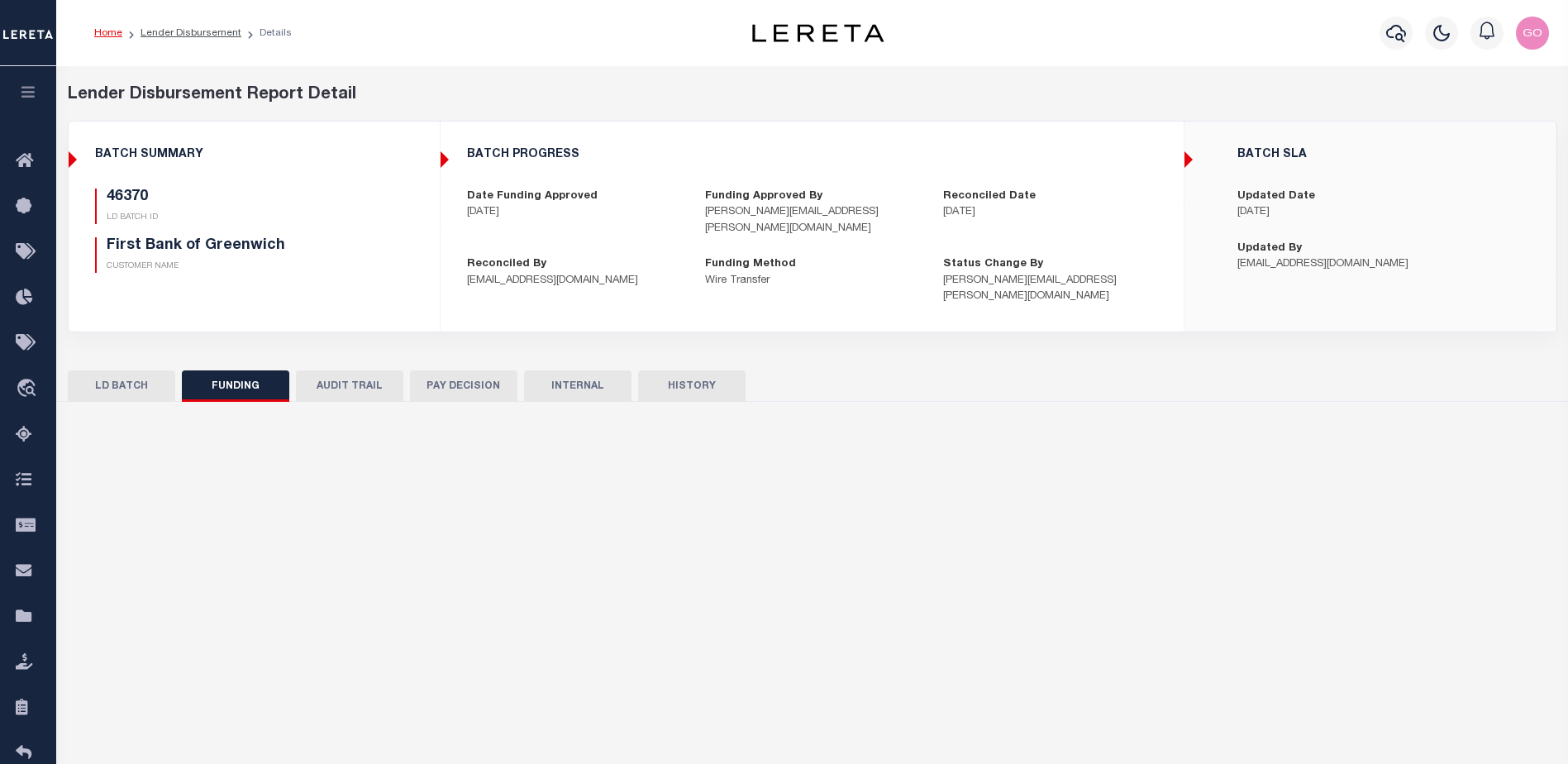
type input "$8,397.88"
type input "$0"
type input "20251008MMQFMP2700246410081550FT03"
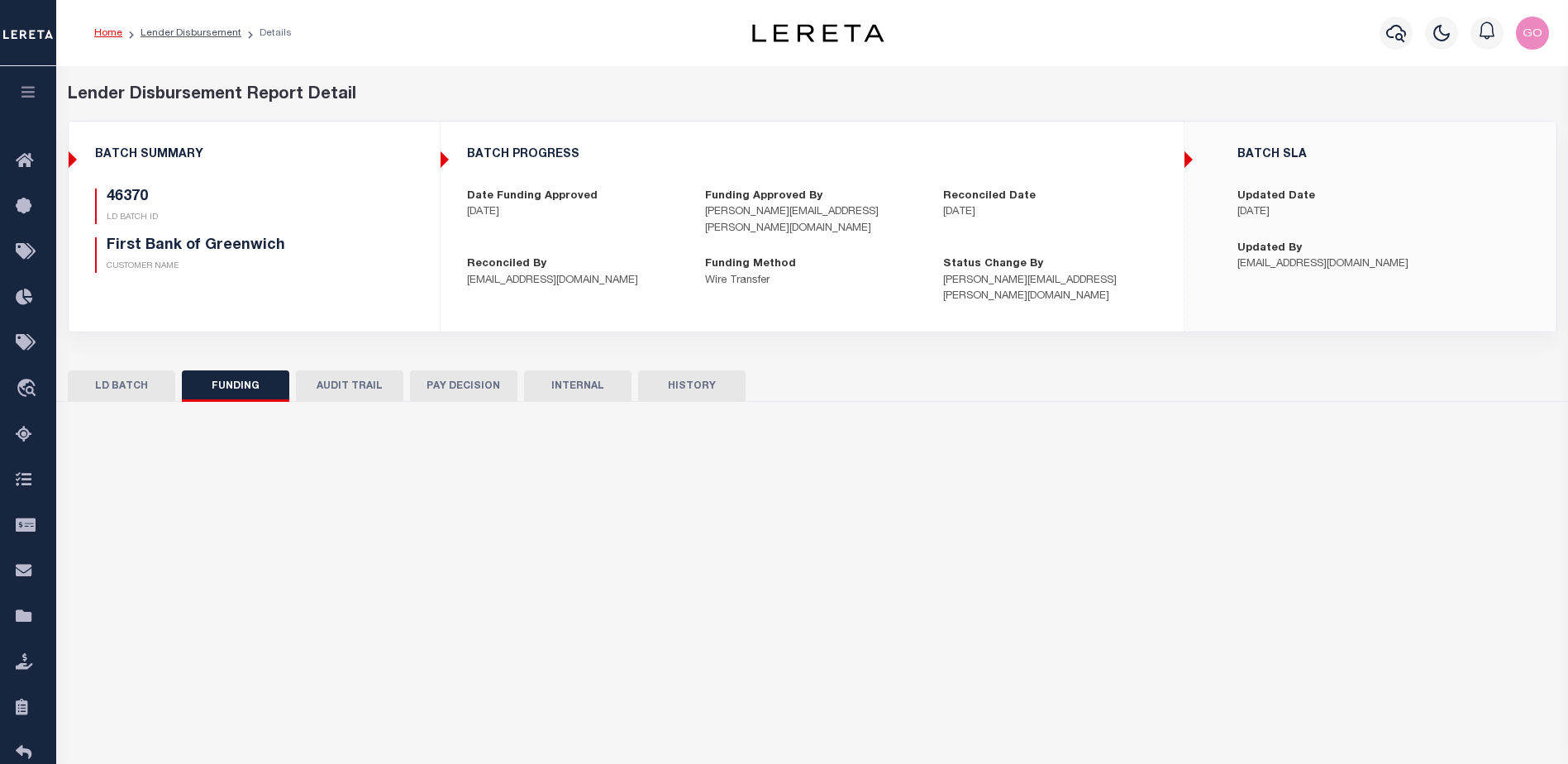
type input "10/10/2025"
select select "100"
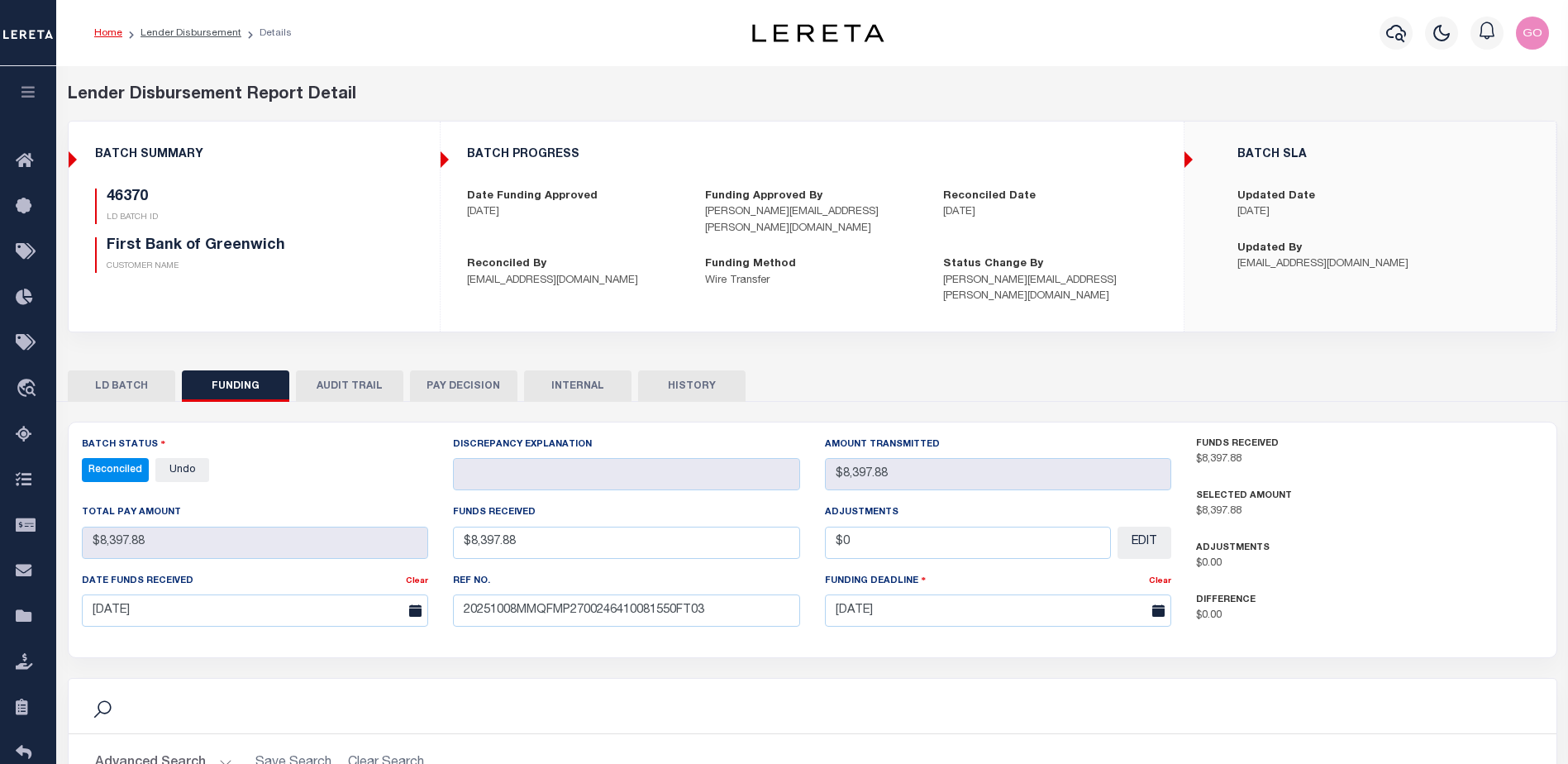
select select "100"
click at [686, 370] on button "HISTORY" at bounding box center [692, 386] width 107 height 31
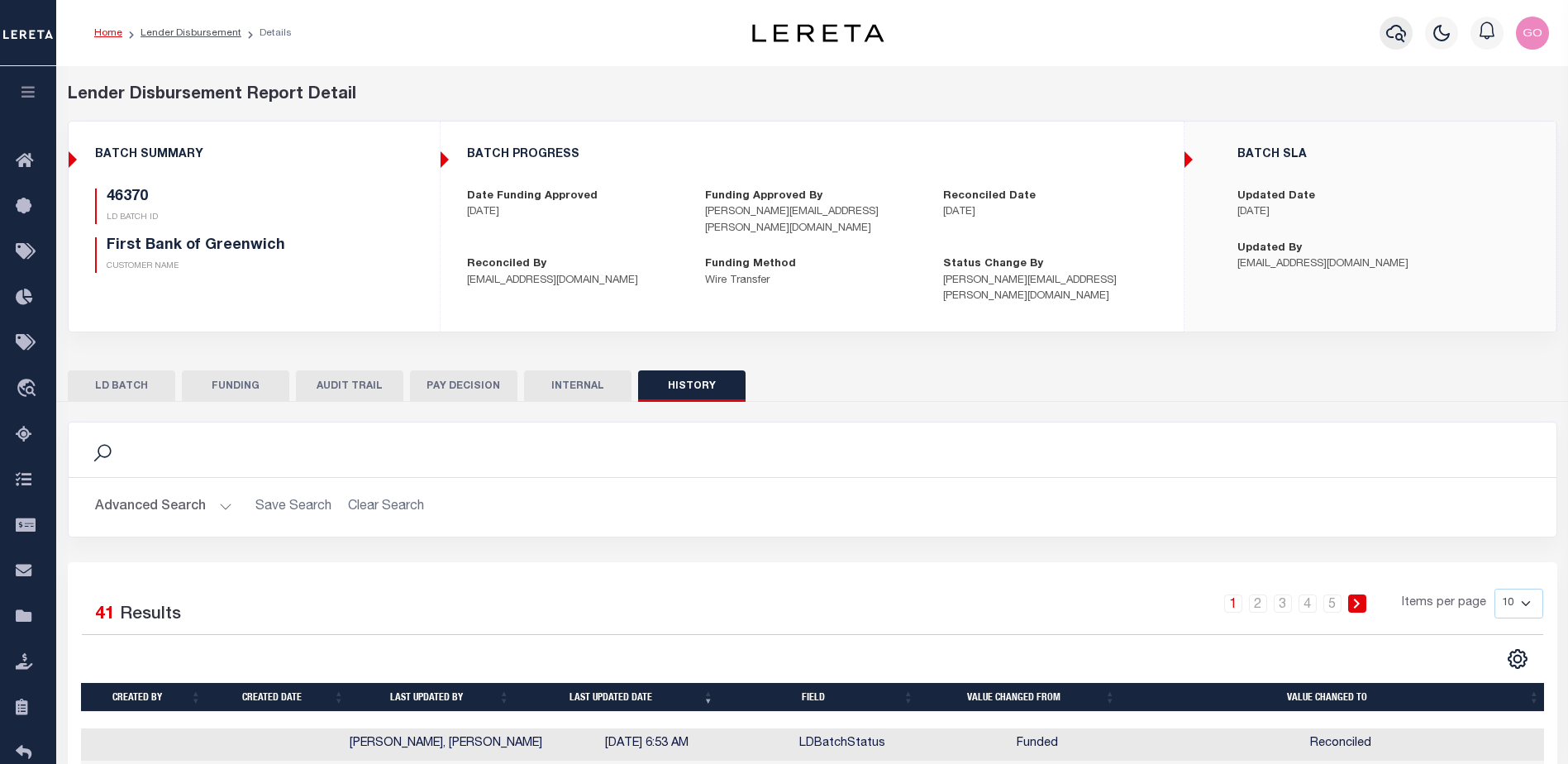
click at [1399, 29] on icon "button" at bounding box center [1396, 33] width 20 height 20
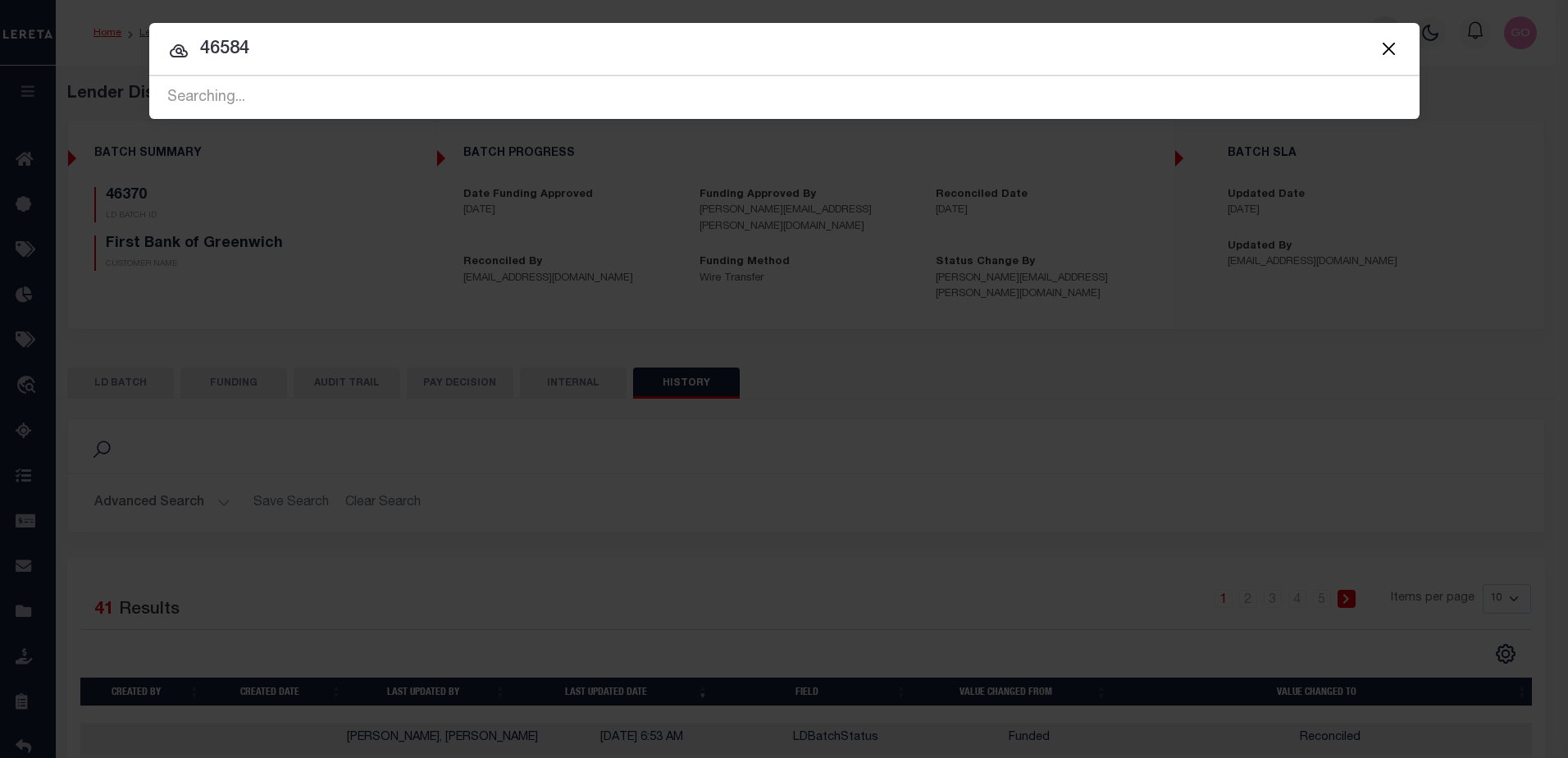
type input "46584"
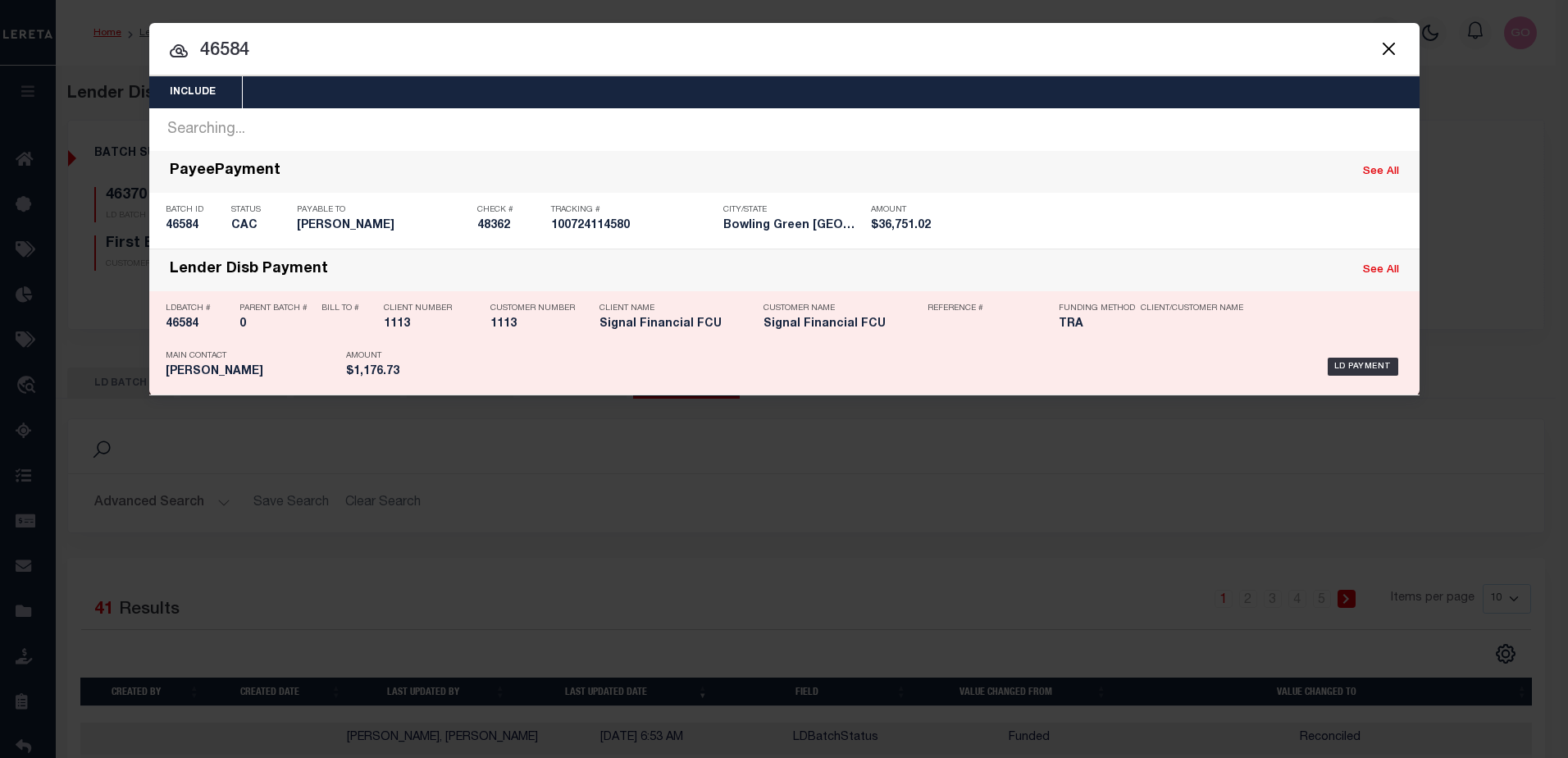
click at [183, 327] on h5 "46584" at bounding box center [198, 324] width 66 height 14
checkbox input "true"
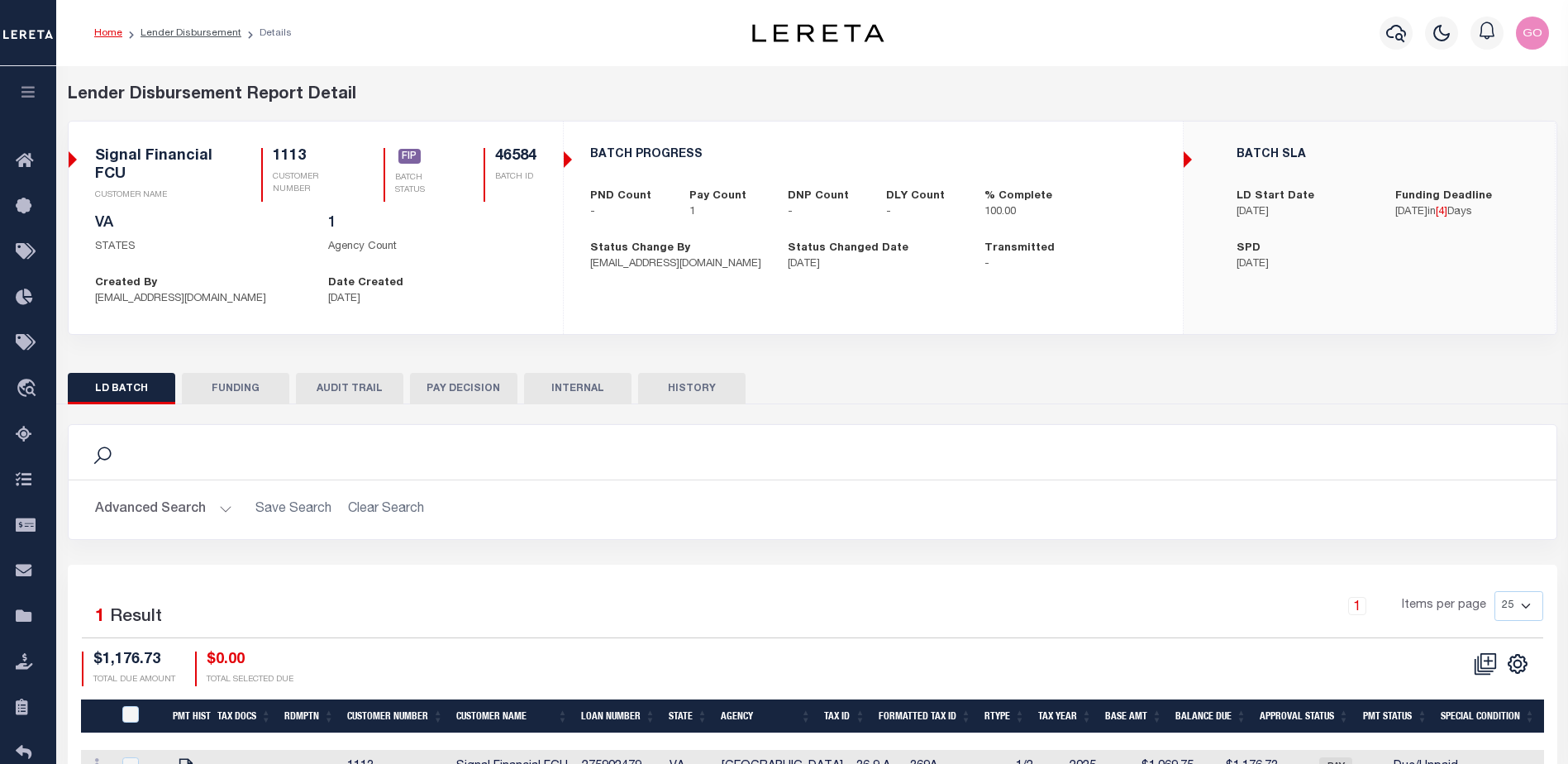
click at [241, 388] on button "FUNDING" at bounding box center [236, 388] width 107 height 31
type input "$1,176.73"
type input "$0"
type input "10/14/2025"
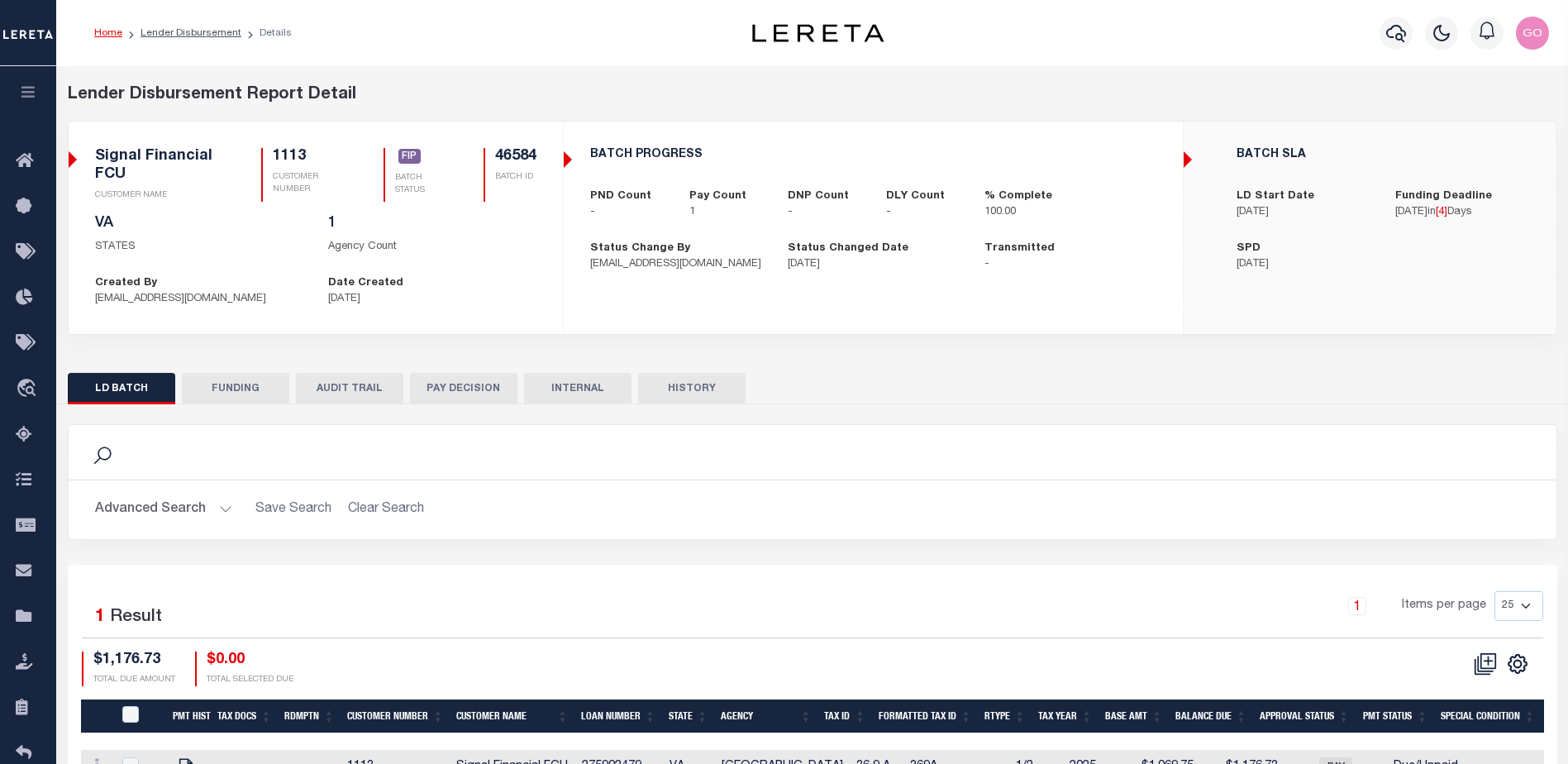
select select "100"
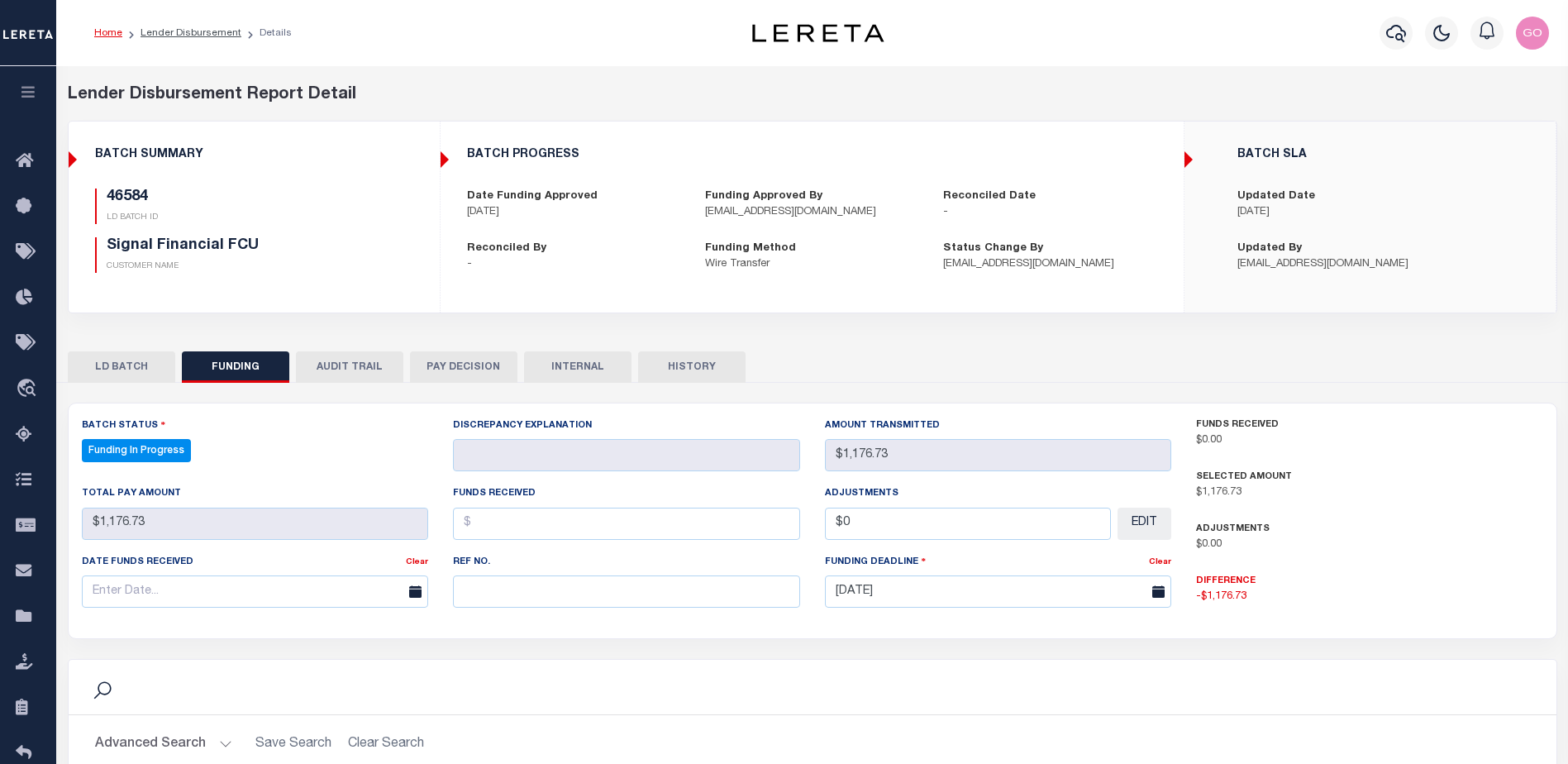
select select "100"
click at [715, 365] on button "HISTORY" at bounding box center [692, 367] width 107 height 31
